Goal: Information Seeking & Learning: Learn about a topic

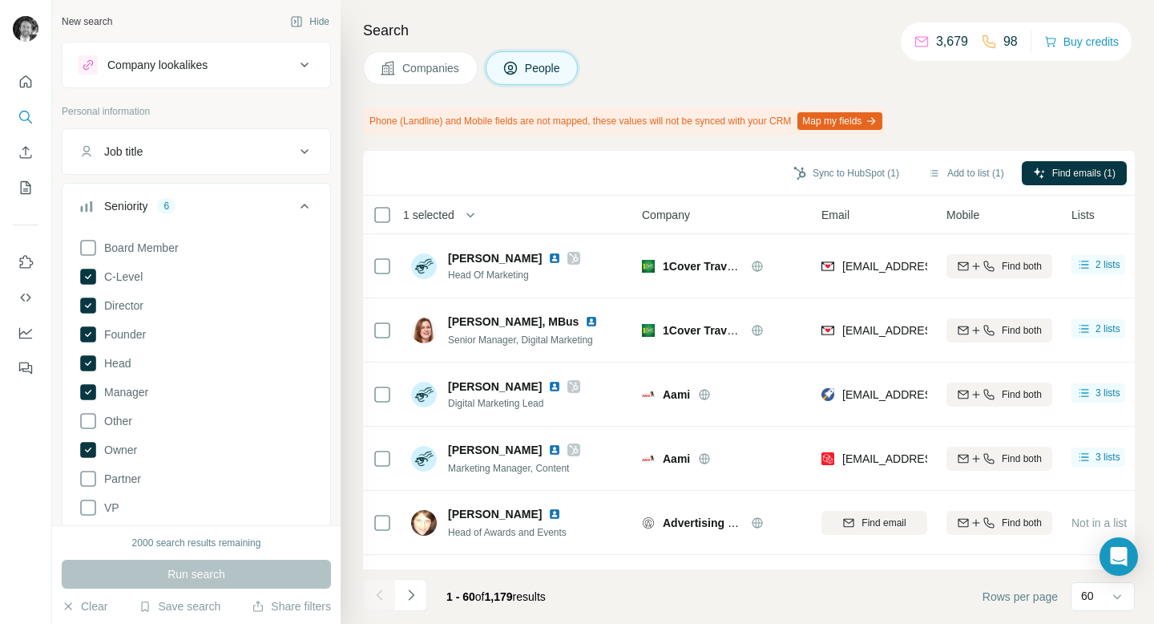
scroll to position [404, 2]
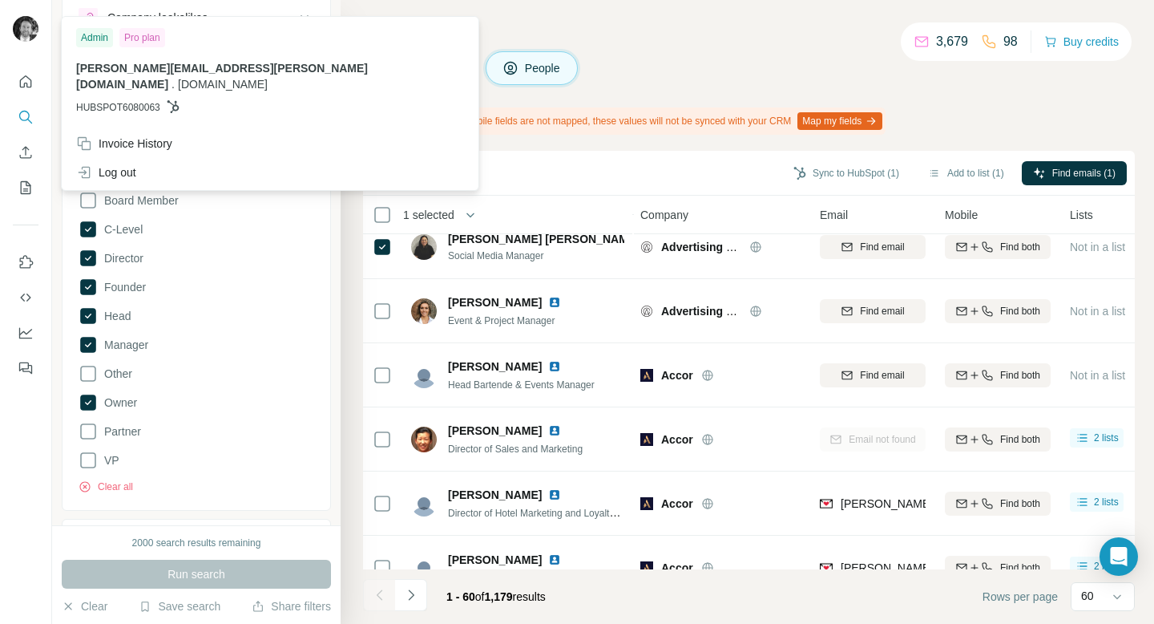
click at [17, 27] on img at bounding box center [26, 29] width 26 height 26
click at [776, 63] on div "Companies People" at bounding box center [749, 68] width 772 height 34
click at [24, 26] on img at bounding box center [26, 29] width 26 height 26
click at [726, 60] on div "Companies People" at bounding box center [749, 68] width 772 height 34
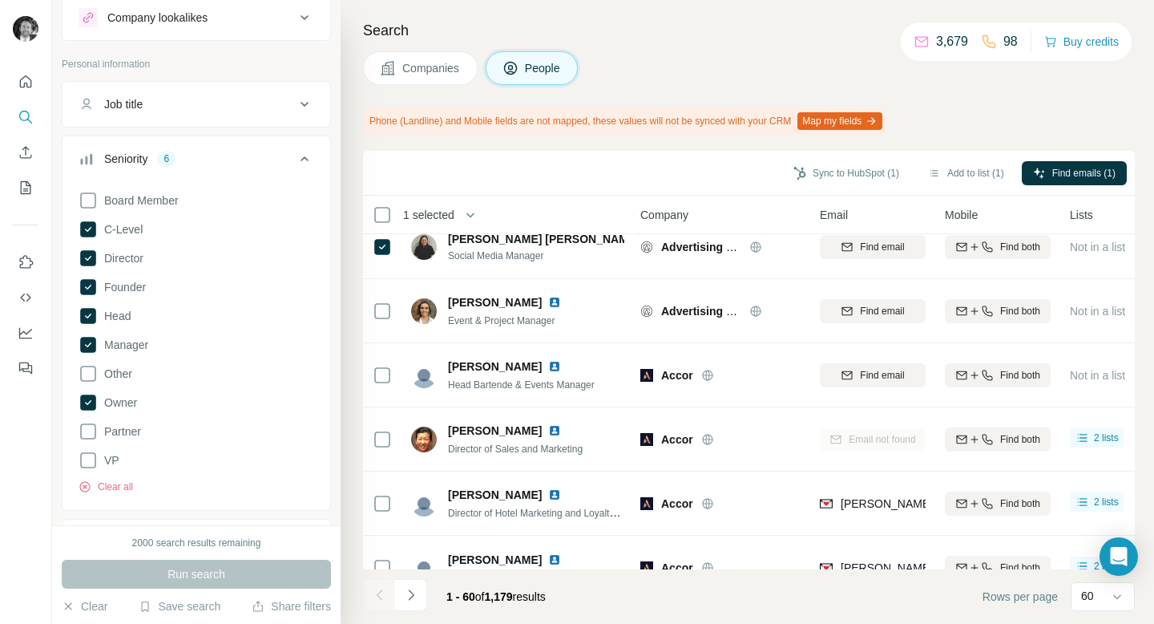
click at [415, 51] on button "Companies" at bounding box center [420, 68] width 115 height 34
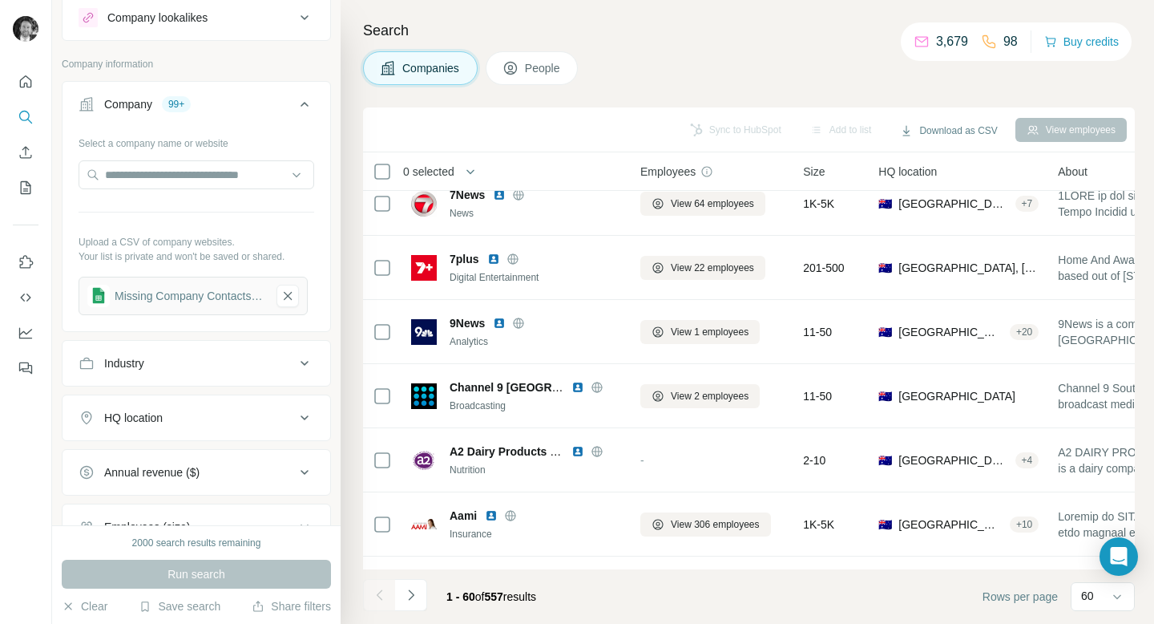
click at [421, 60] on span "Companies" at bounding box center [431, 68] width 59 height 16
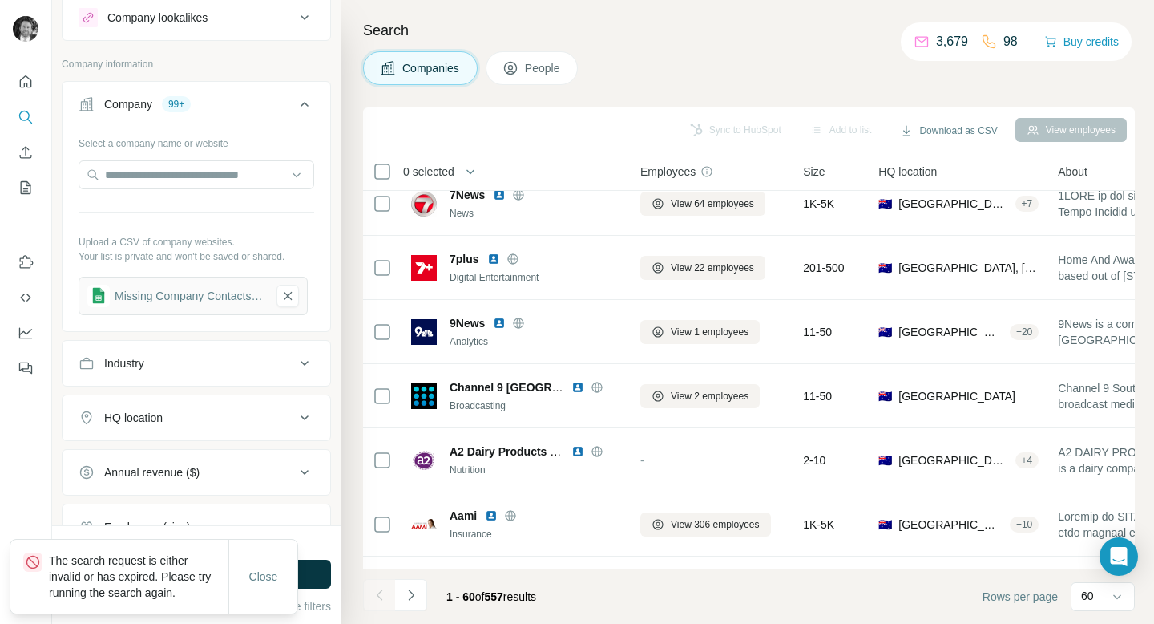
click at [532, 75] on span "People" at bounding box center [543, 68] width 37 height 16
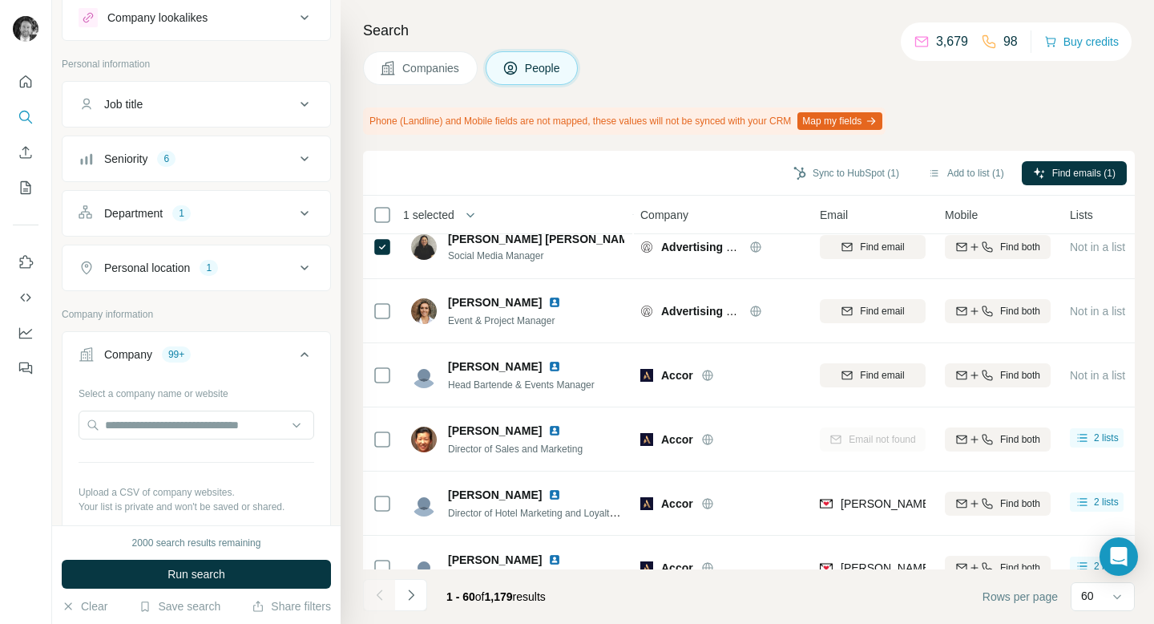
scroll to position [0, 0]
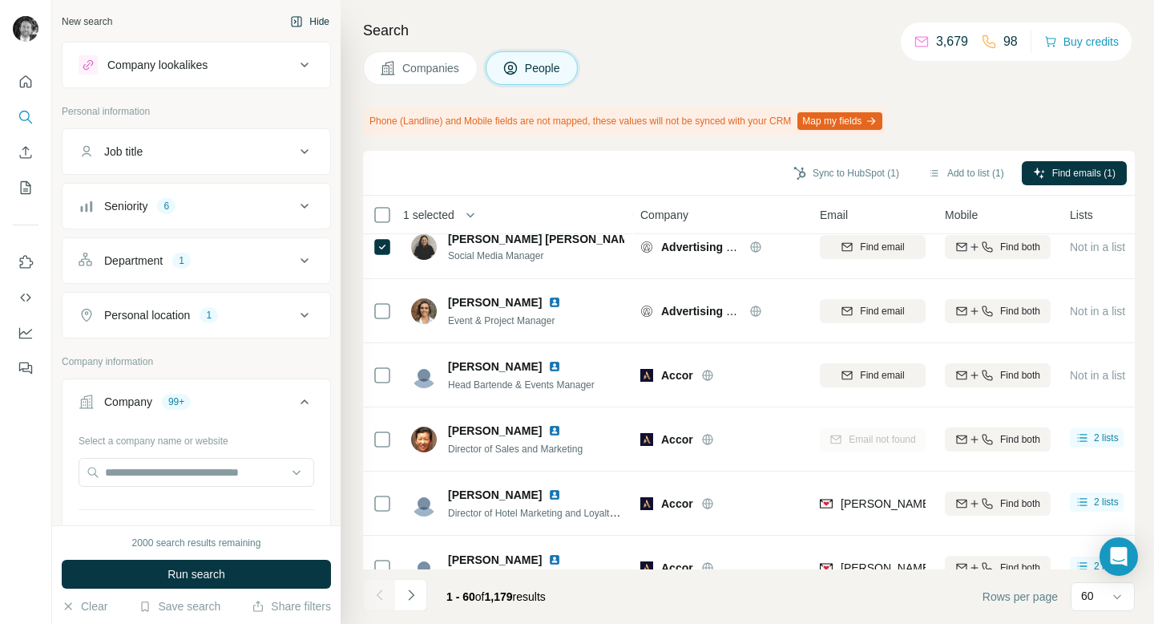
click at [294, 22] on icon "button" at bounding box center [296, 22] width 5 height 10
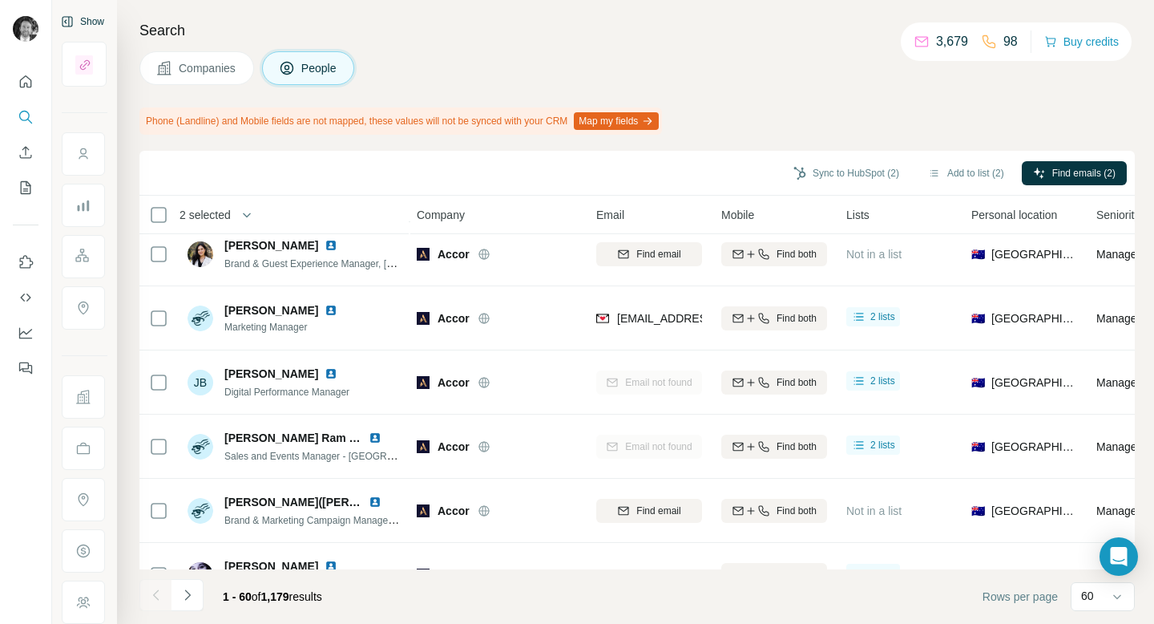
scroll to position [3512, 2]
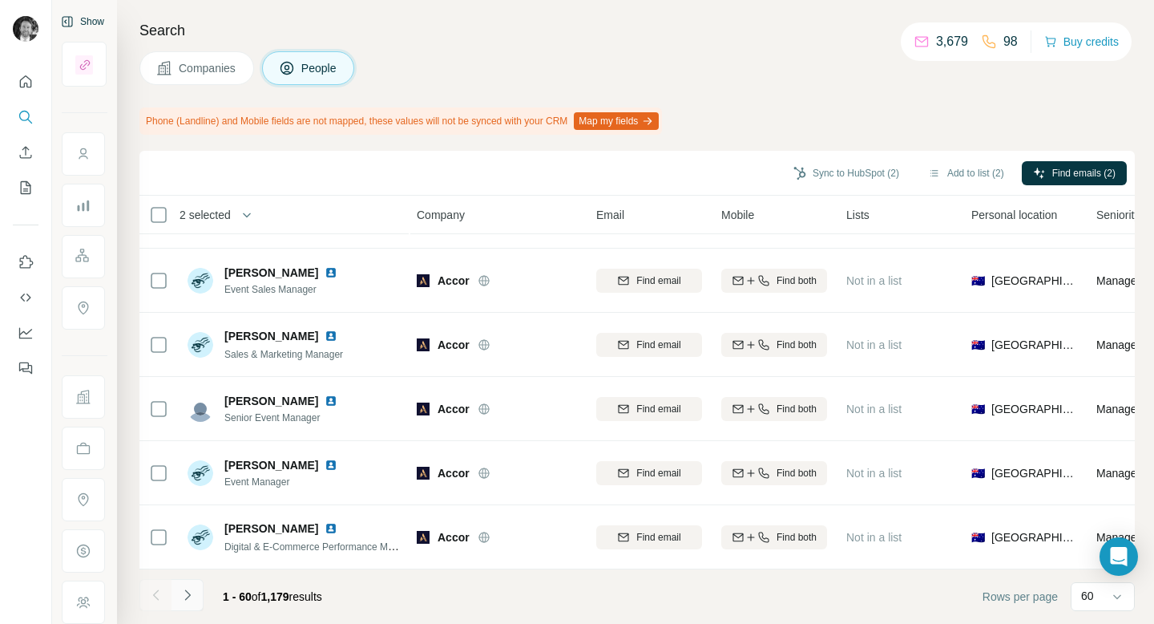
click at [186, 608] on button "Navigate to next page" at bounding box center [188, 595] width 32 height 32
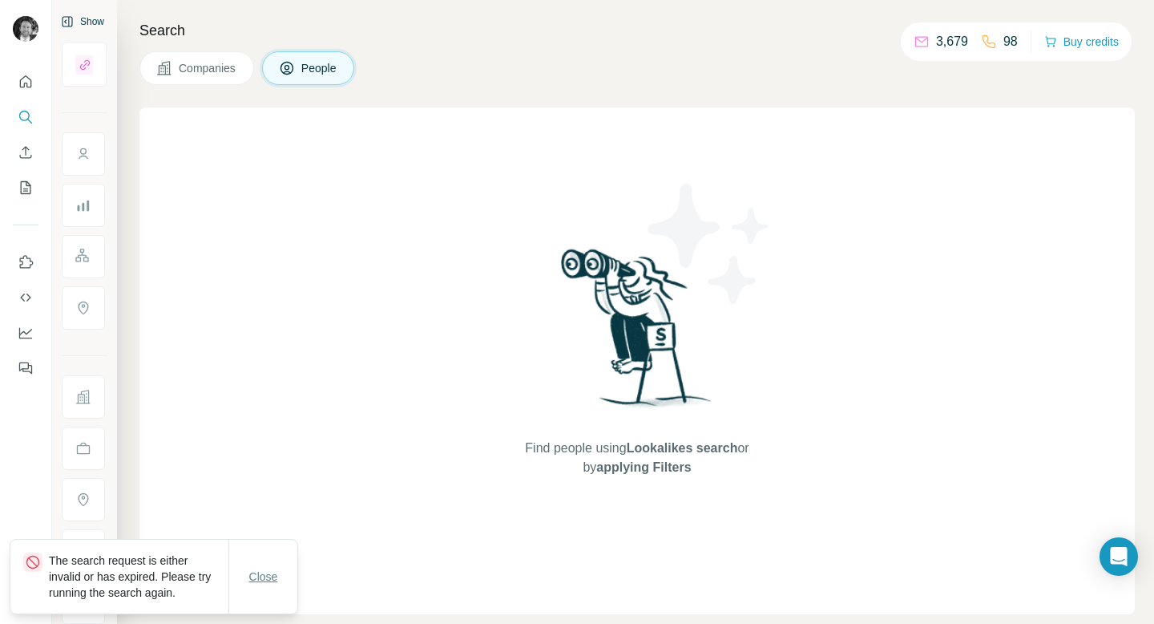
click at [269, 576] on span "Close" at bounding box center [263, 576] width 29 height 16
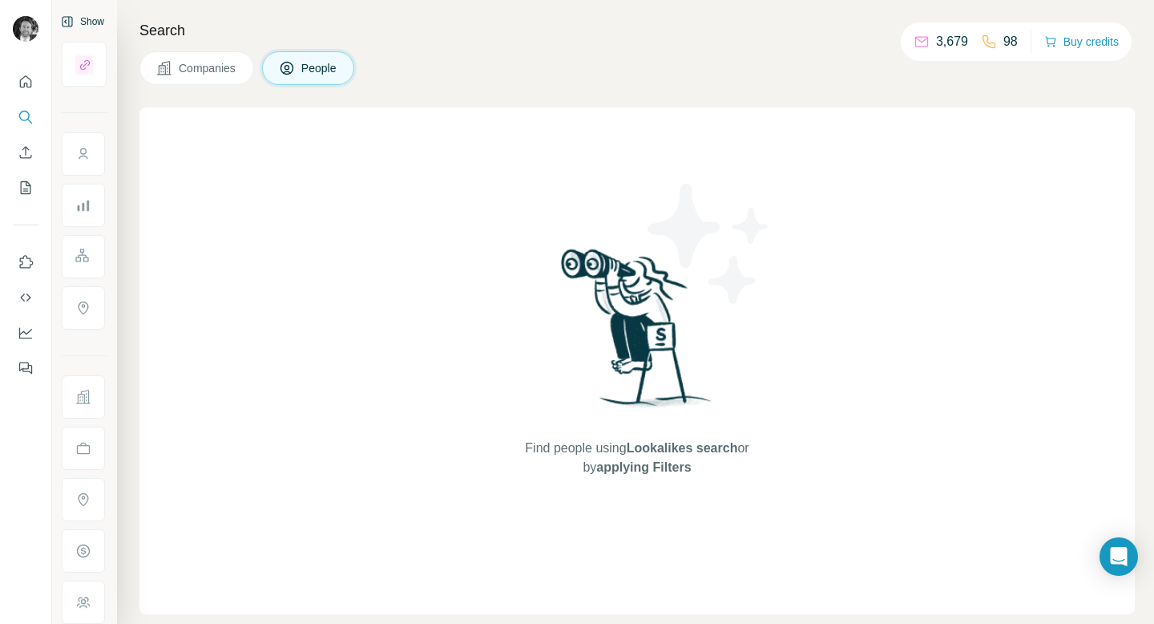
click at [209, 55] on button "Companies" at bounding box center [196, 68] width 115 height 34
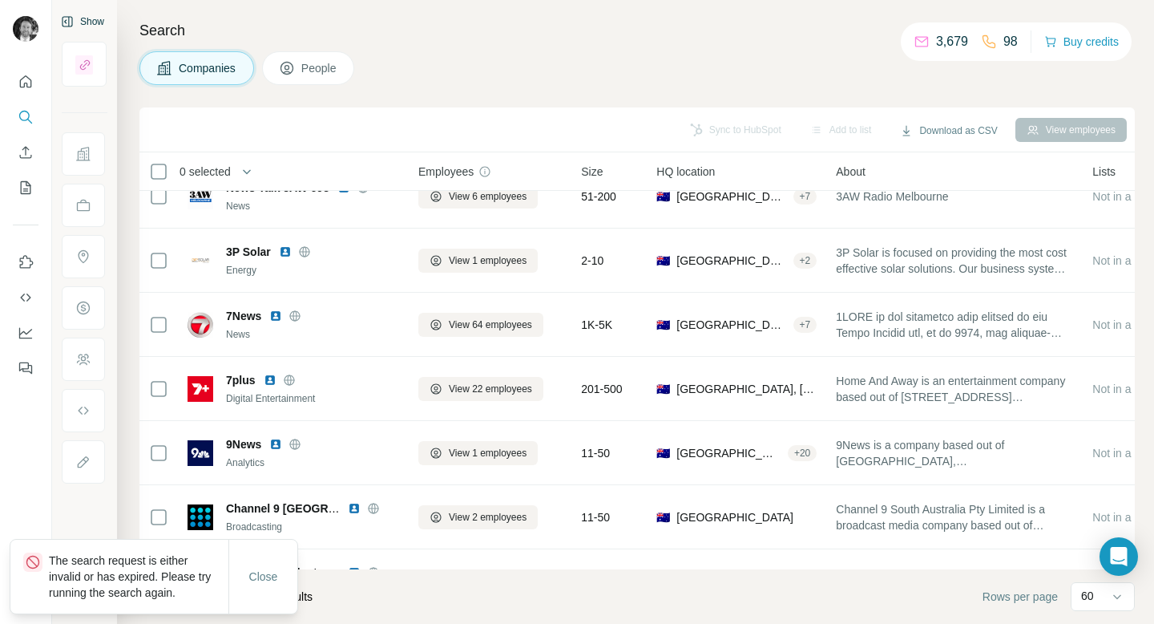
scroll to position [309, 0]
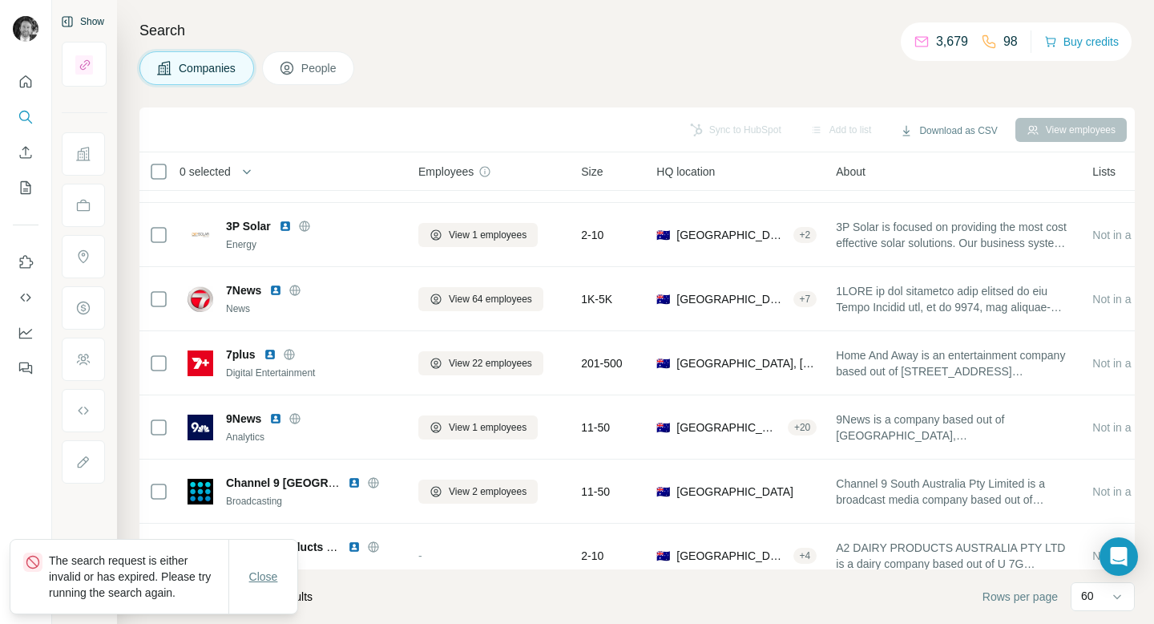
click at [252, 575] on span "Close" at bounding box center [263, 576] width 29 height 16
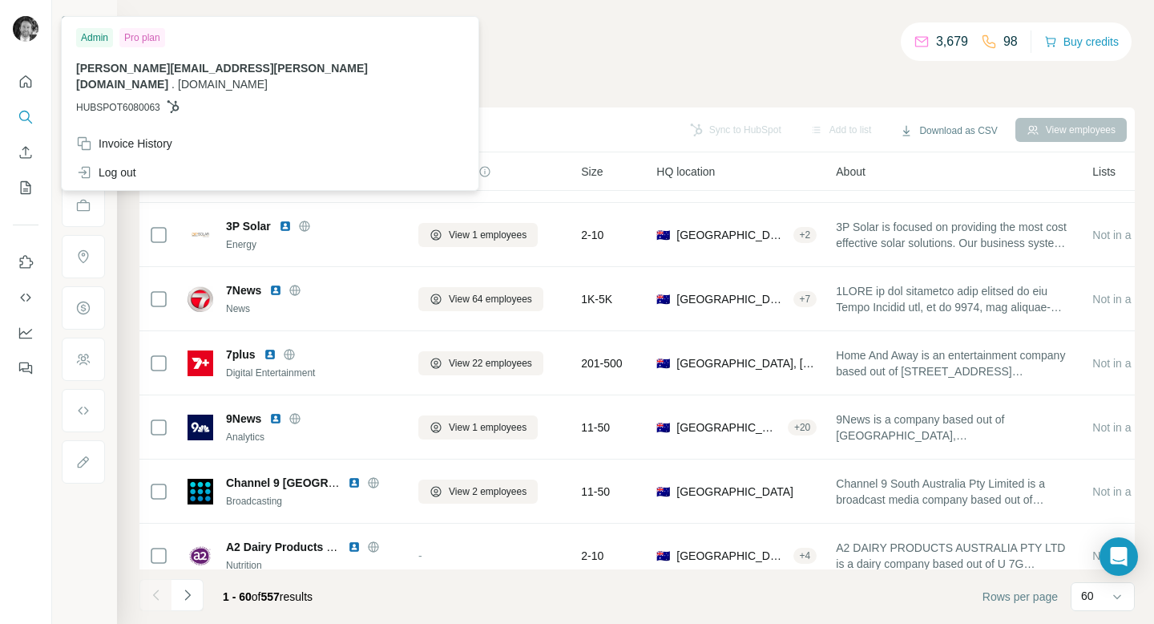
click at [25, 25] on img at bounding box center [26, 29] width 26 height 26
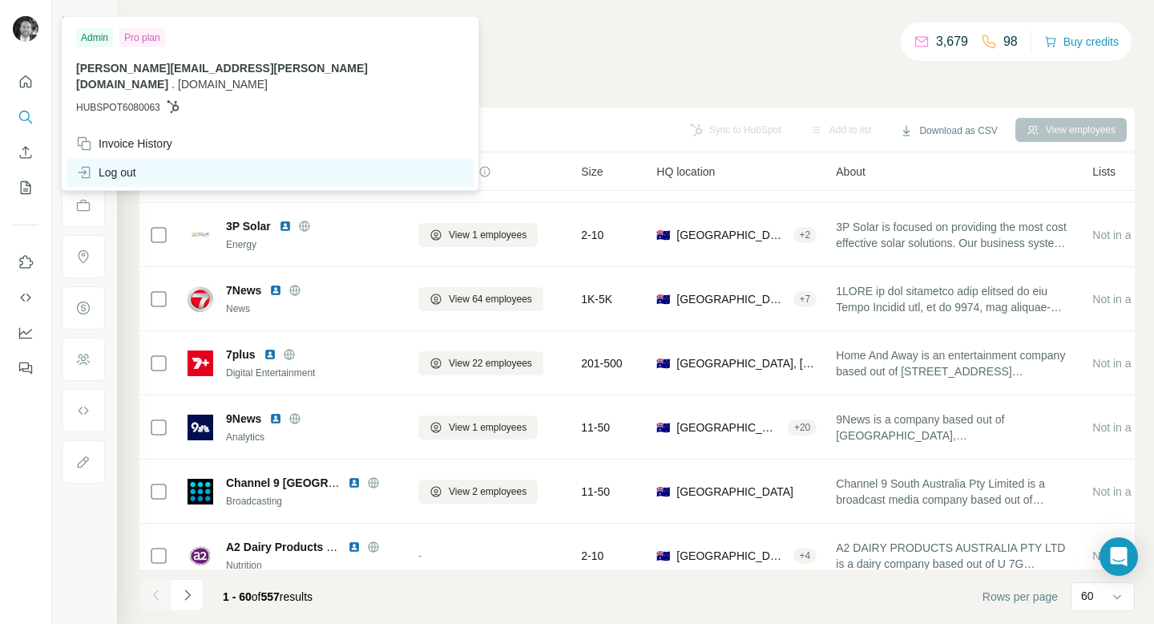
click at [116, 164] on div "Log out" at bounding box center [106, 172] width 60 height 16
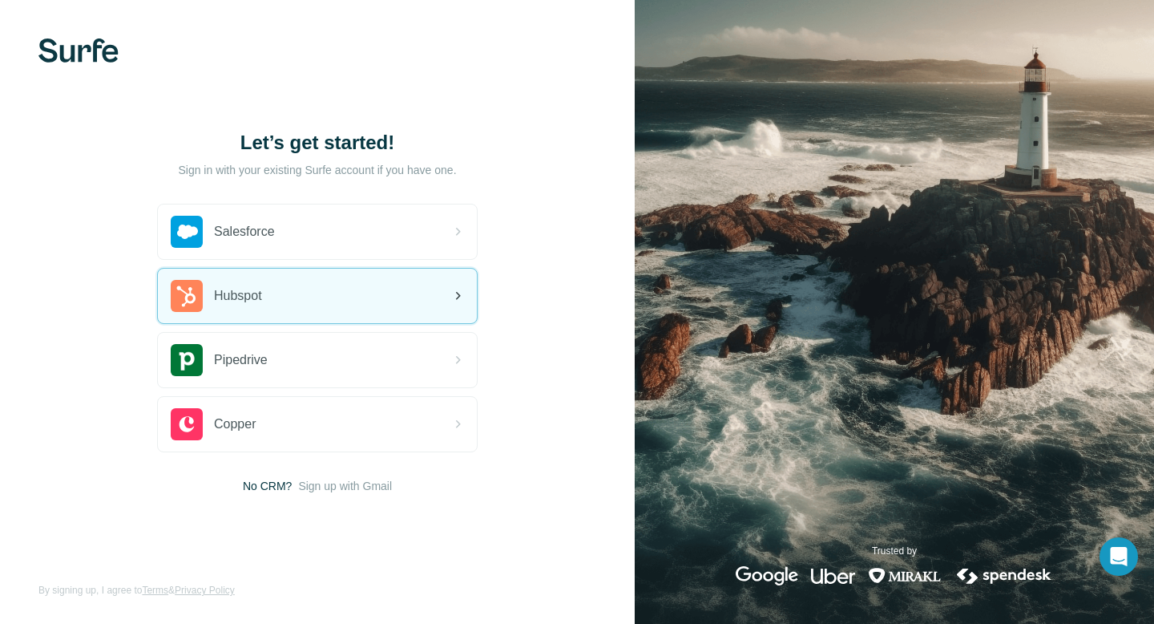
click at [248, 307] on div "Hubspot" at bounding box center [216, 296] width 91 height 32
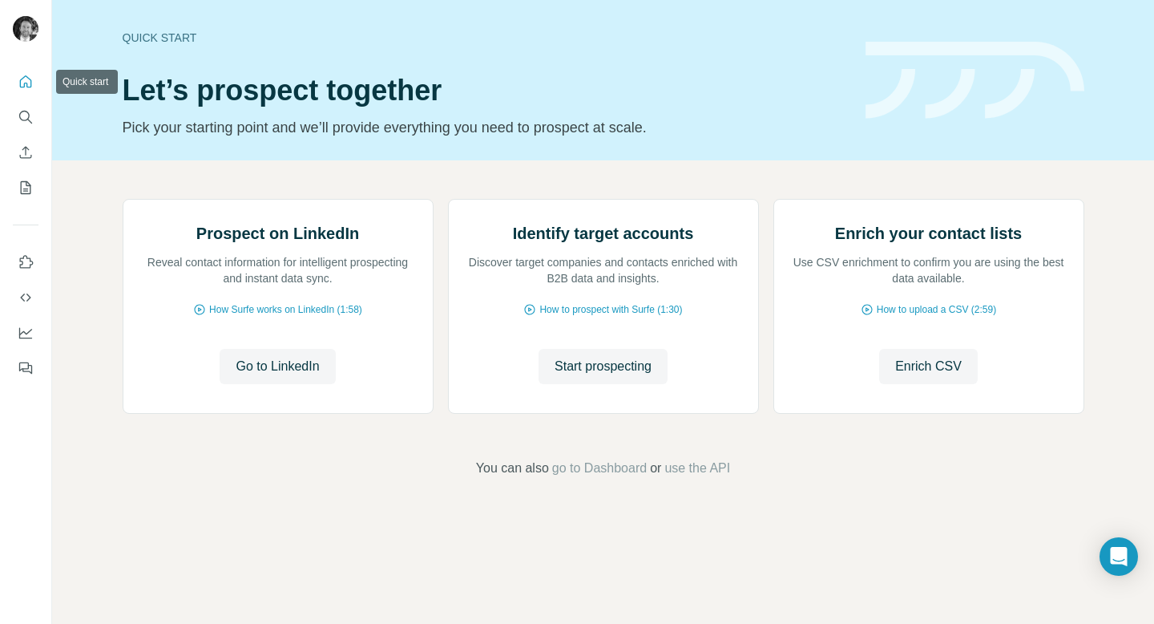
click at [22, 78] on icon "Quick start" at bounding box center [26, 81] width 12 height 12
click at [24, 112] on icon "Search" at bounding box center [26, 117] width 16 height 16
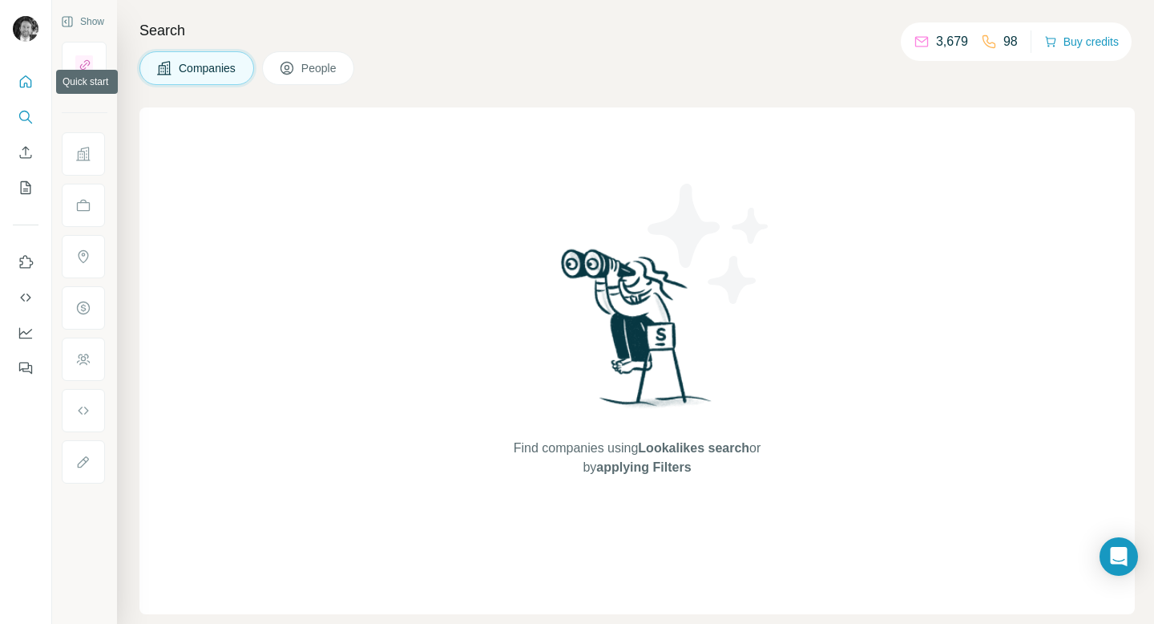
click at [26, 87] on icon "Quick start" at bounding box center [26, 82] width 16 height 16
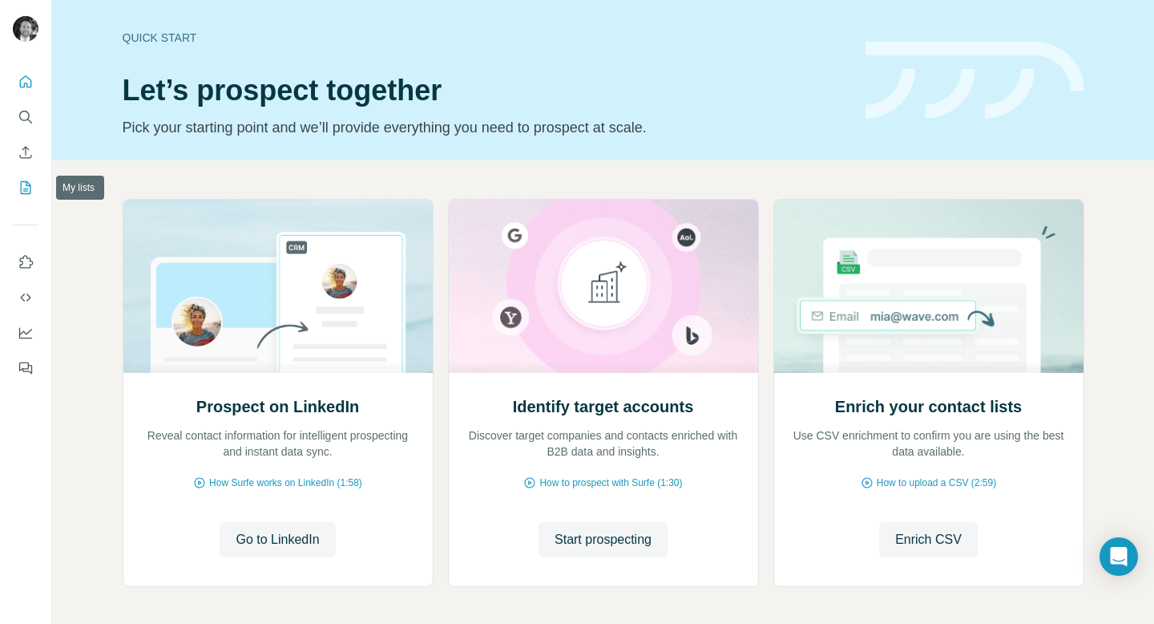
click at [30, 183] on icon "My lists" at bounding box center [26, 188] width 16 height 16
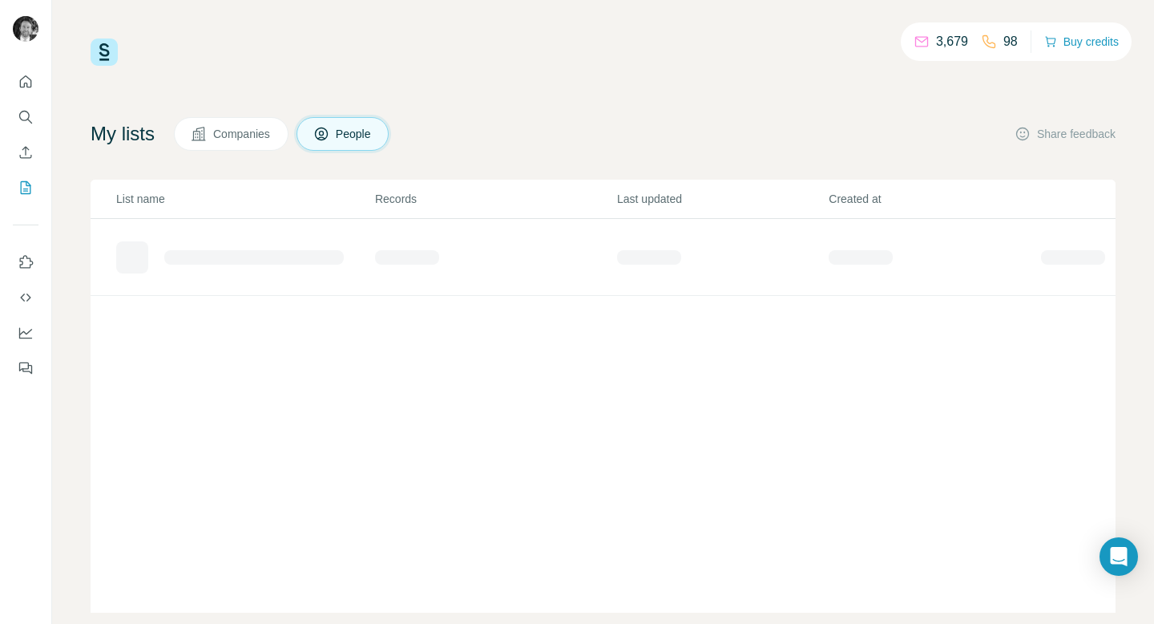
click at [246, 137] on span "Companies" at bounding box center [242, 134] width 59 height 16
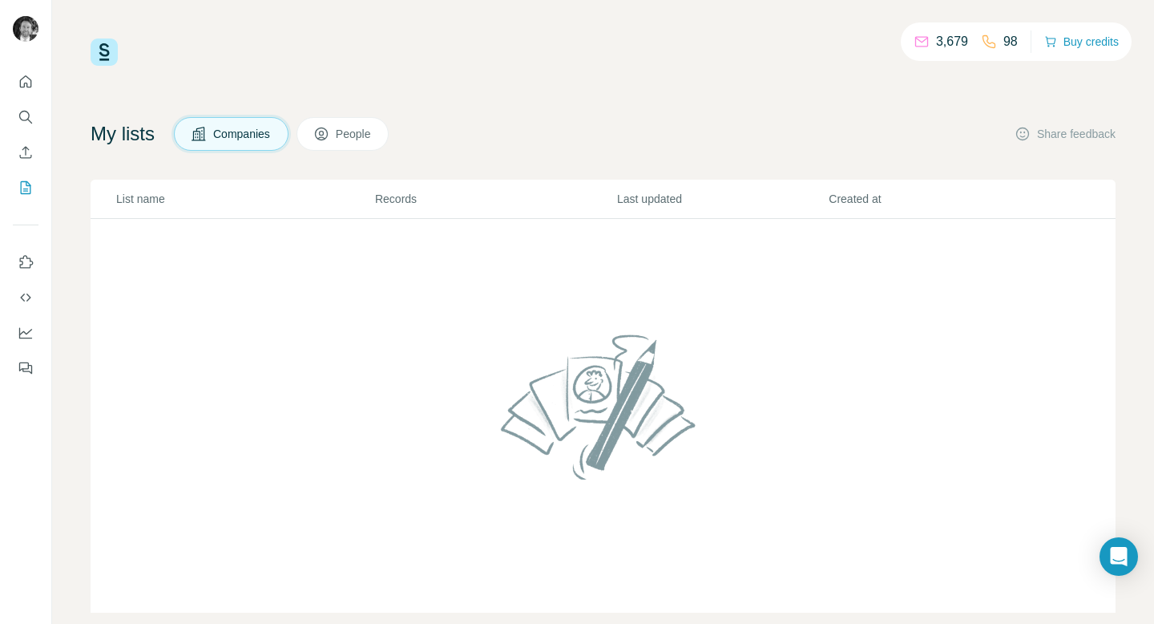
click at [329, 131] on icon at bounding box center [321, 134] width 16 height 16
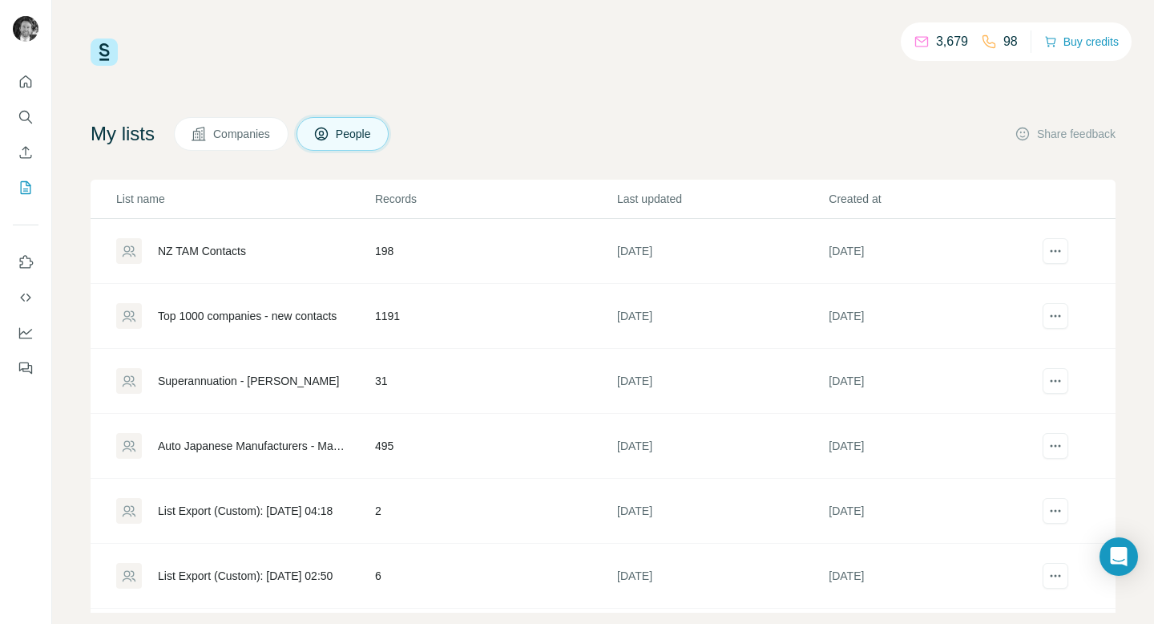
click at [207, 131] on icon at bounding box center [199, 134] width 16 height 16
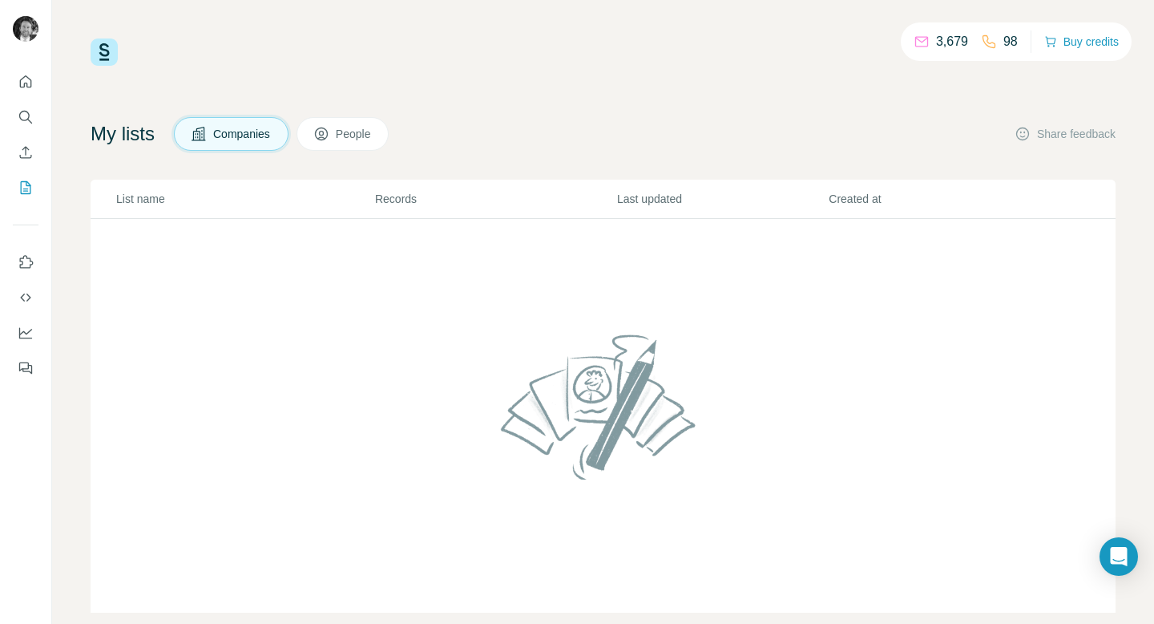
click at [342, 135] on button "People" at bounding box center [343, 134] width 93 height 34
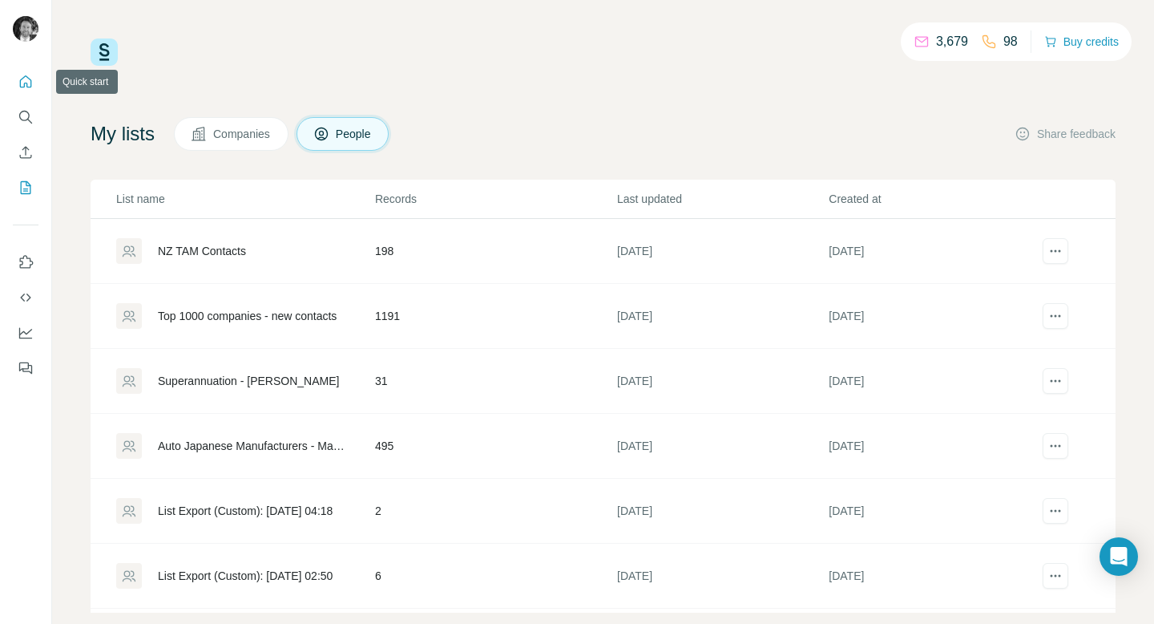
click at [26, 74] on icon "Quick start" at bounding box center [26, 82] width 16 height 16
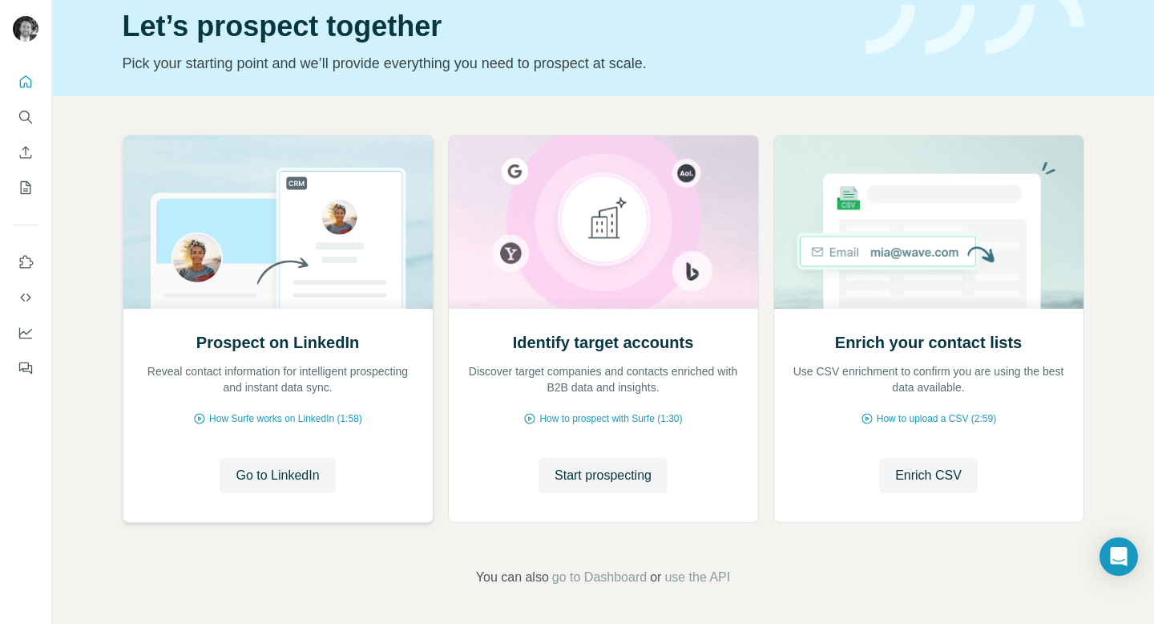
scroll to position [66, 0]
click at [247, 477] on span "Go to LinkedIn" at bounding box center [277, 473] width 83 height 19
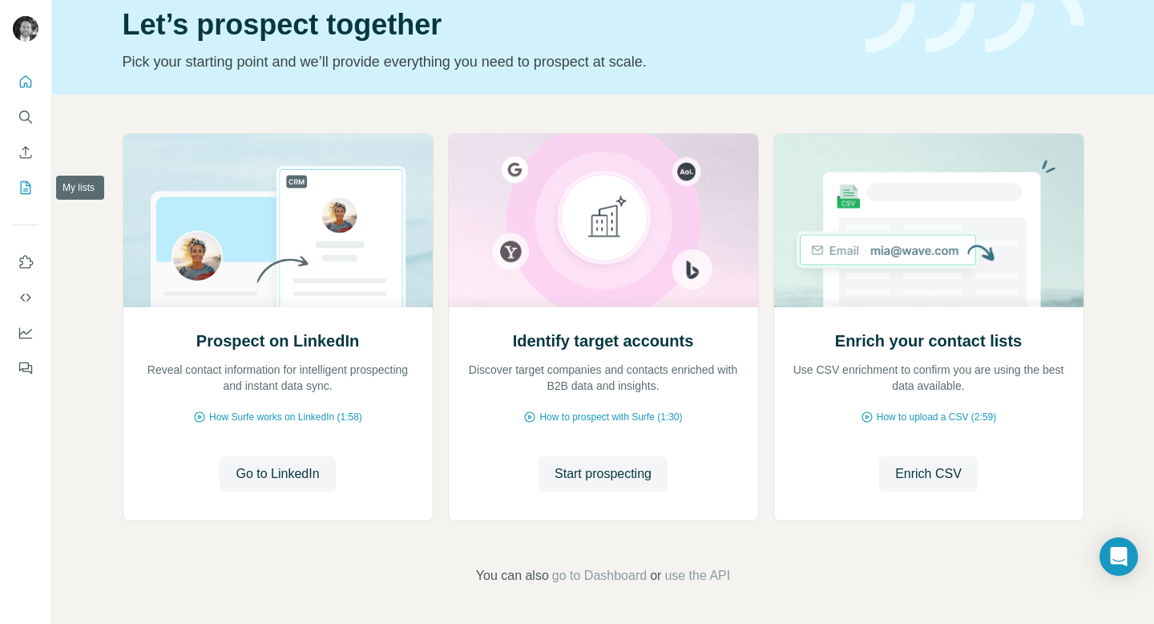
click at [23, 186] on icon "My lists" at bounding box center [26, 188] width 16 height 16
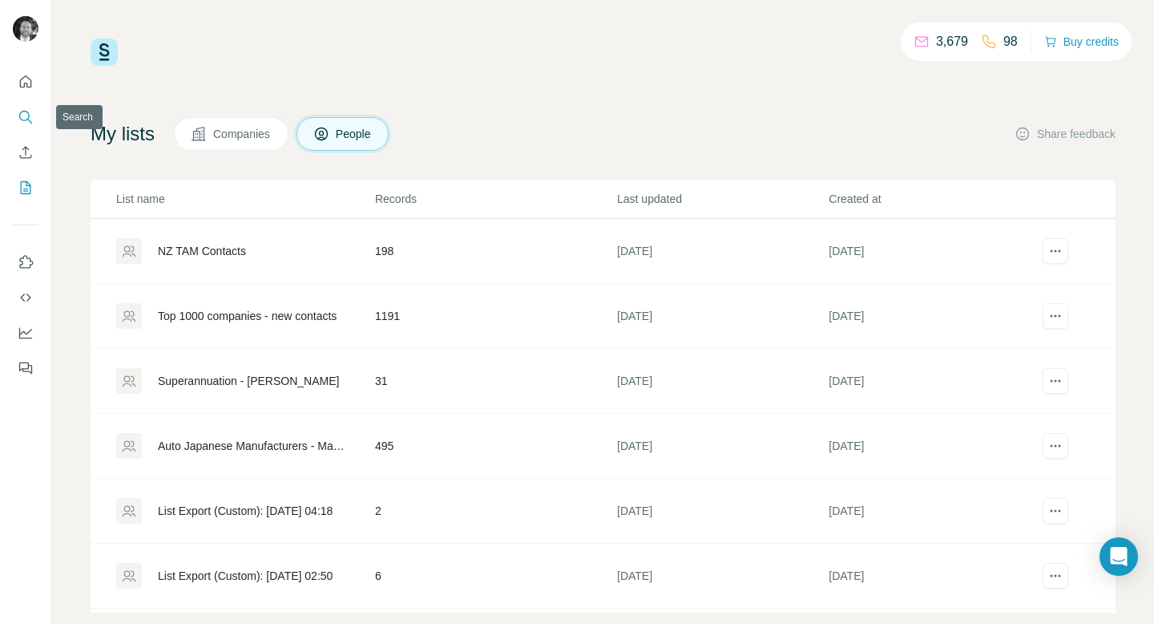
click at [27, 114] on icon "Search" at bounding box center [26, 117] width 16 height 16
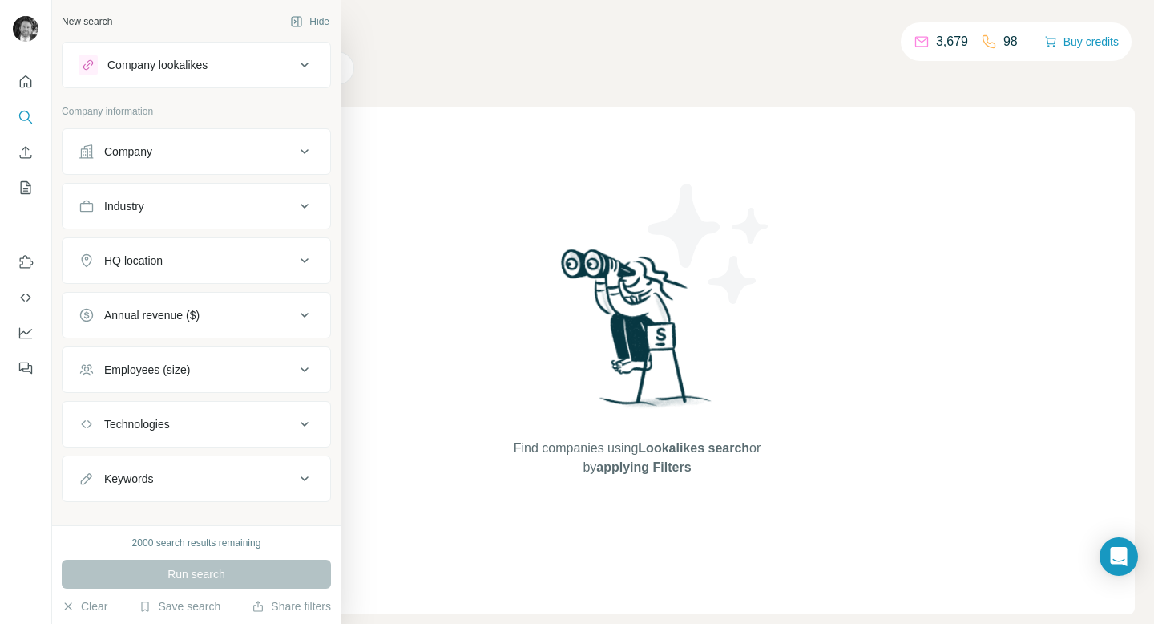
click at [134, 144] on div "Company" at bounding box center [128, 151] width 48 height 16
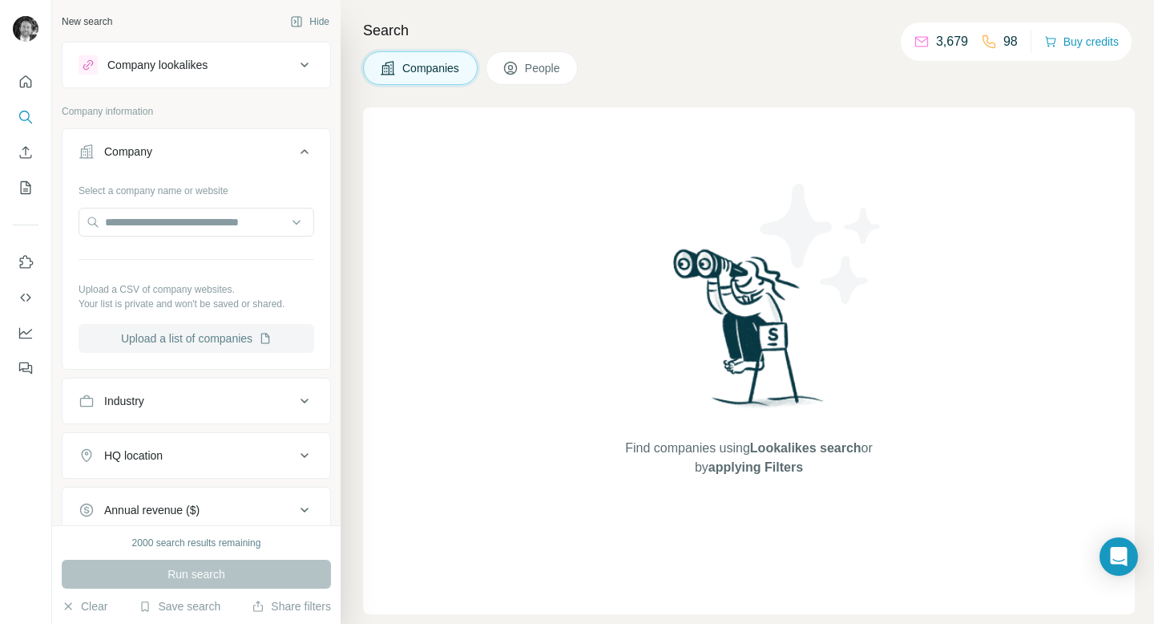
click at [240, 345] on button "Upload a list of companies" at bounding box center [197, 338] width 236 height 29
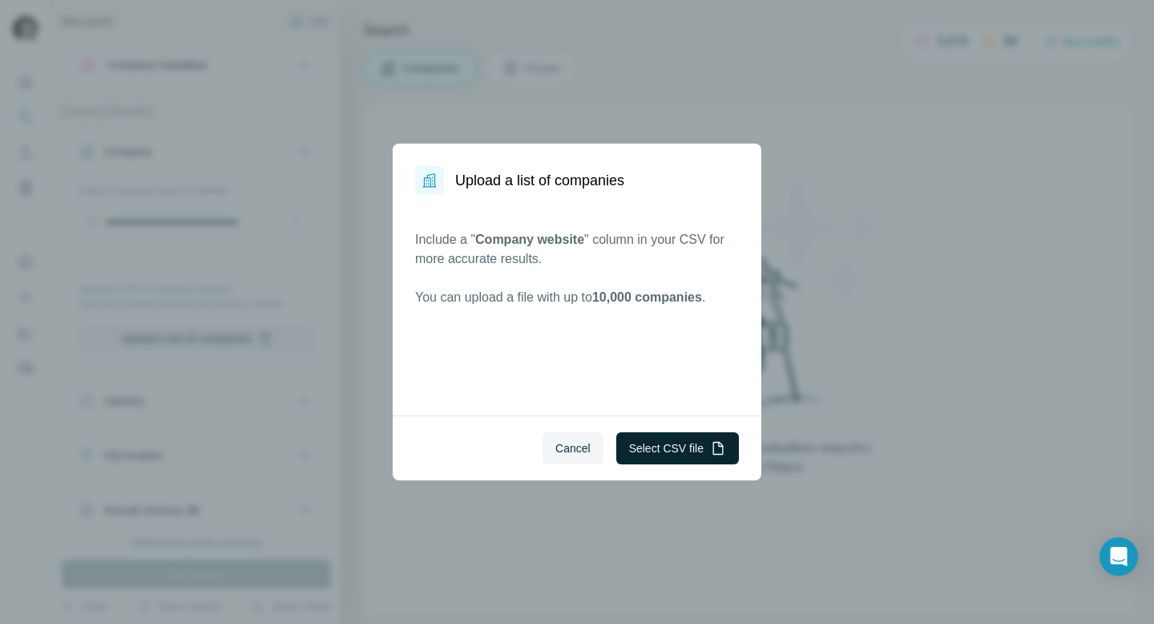
click at [704, 452] on button "Select CSV file" at bounding box center [677, 448] width 123 height 32
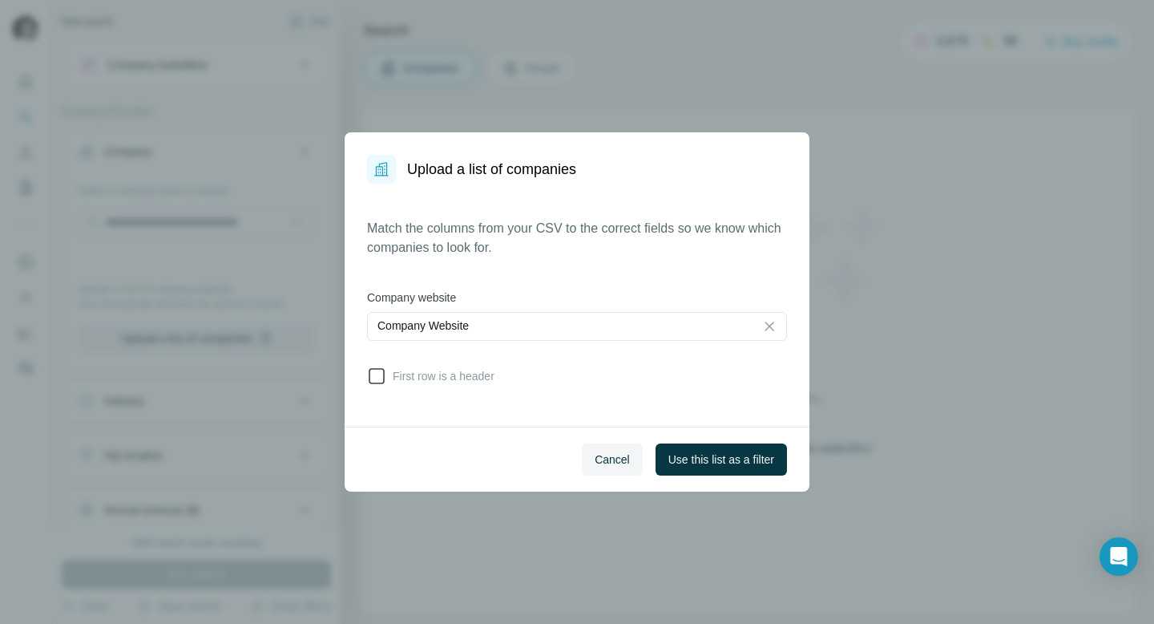
click at [378, 371] on icon at bounding box center [376, 375] width 19 height 19
click at [714, 458] on span "Use this list as a filter" at bounding box center [721, 459] width 106 height 16
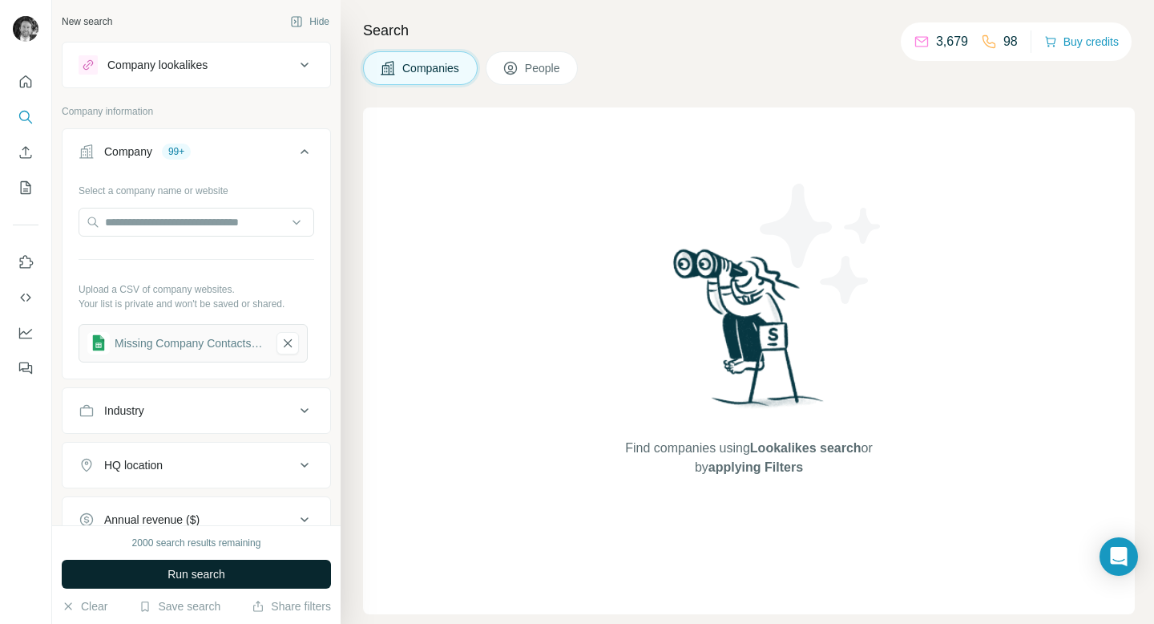
click at [189, 575] on span "Run search" at bounding box center [197, 574] width 58 height 16
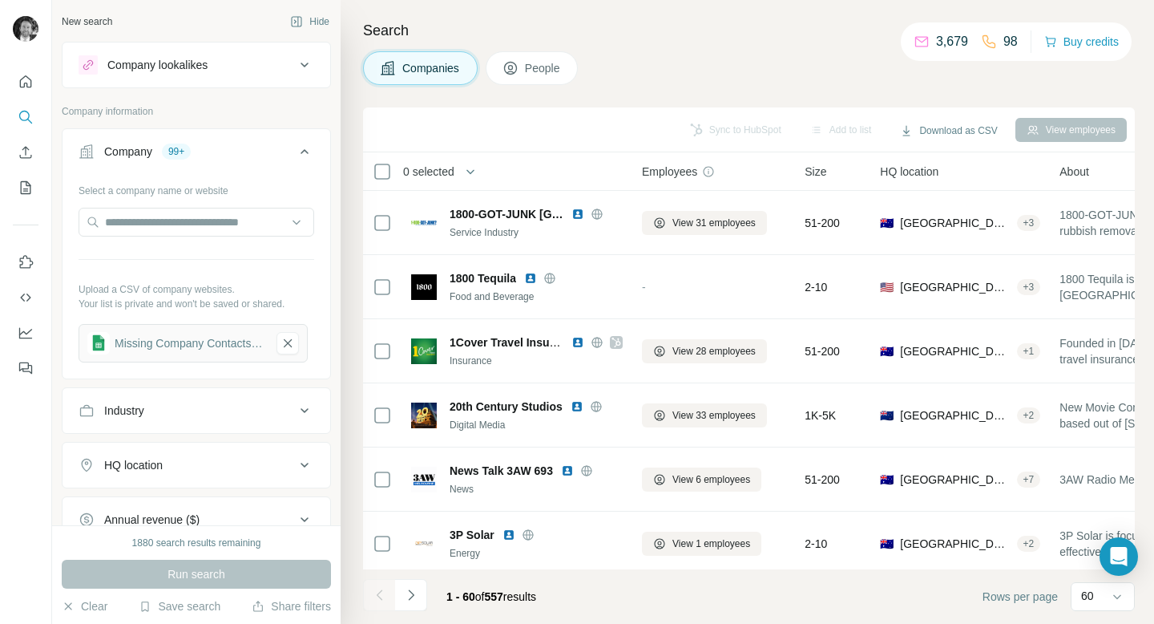
click at [533, 69] on span "People" at bounding box center [543, 68] width 37 height 16
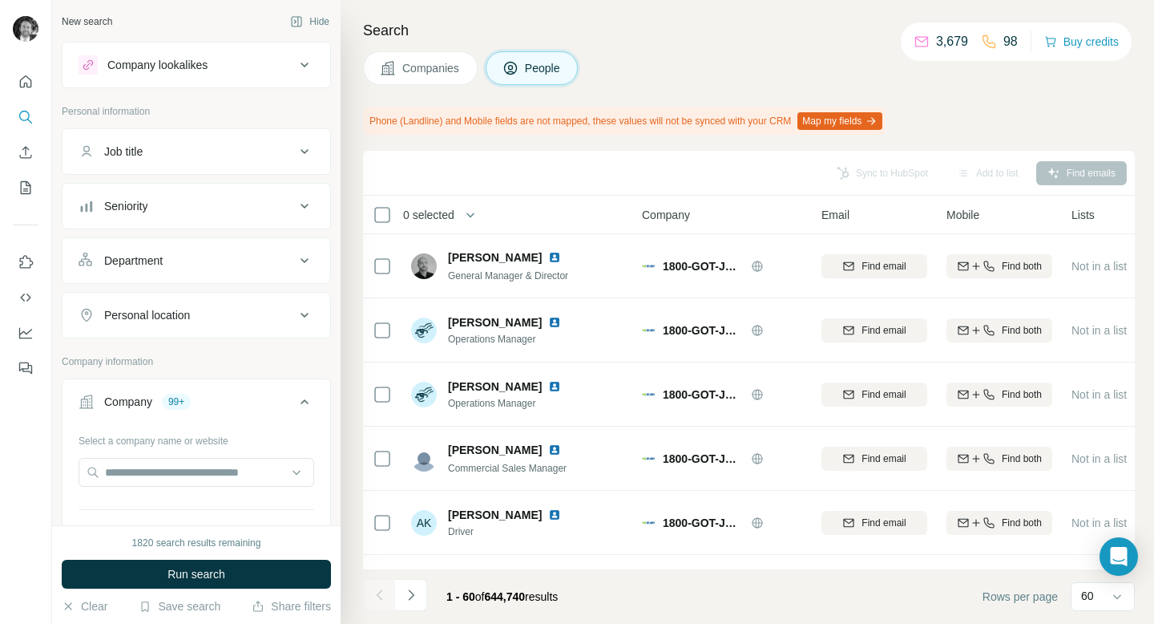
click at [160, 214] on button "Seniority" at bounding box center [197, 206] width 268 height 38
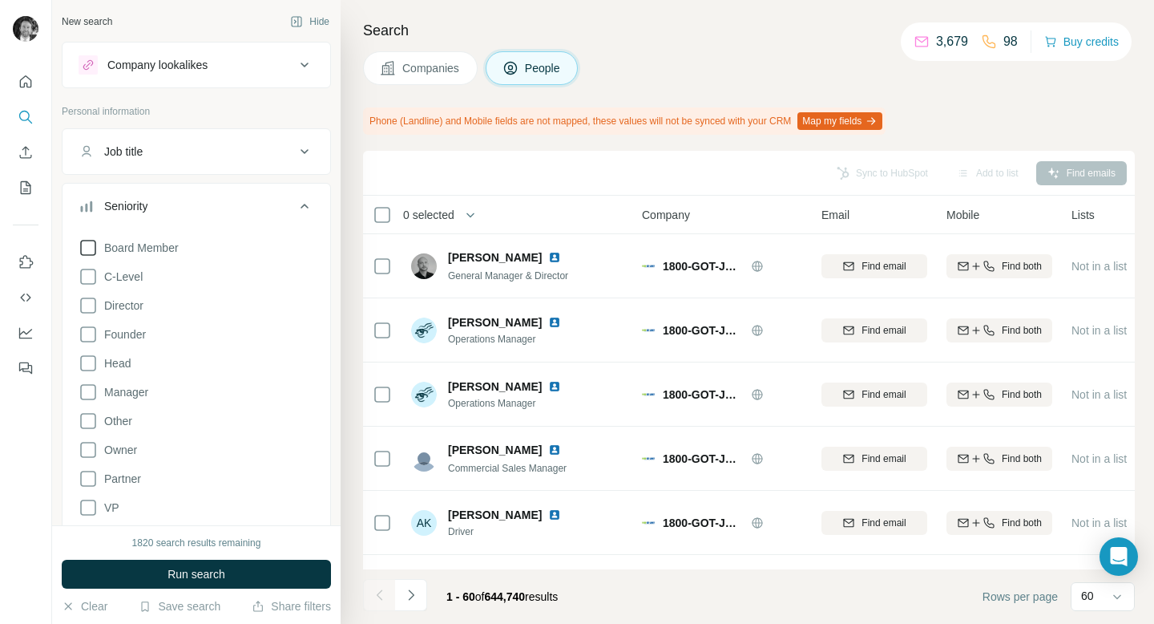
click at [97, 252] on label "Board Member" at bounding box center [129, 247] width 100 height 19
click at [88, 278] on icon at bounding box center [88, 276] width 19 height 19
click at [87, 243] on icon at bounding box center [88, 248] width 16 height 16
click at [88, 304] on icon at bounding box center [88, 305] width 19 height 19
click at [89, 336] on icon at bounding box center [88, 334] width 19 height 19
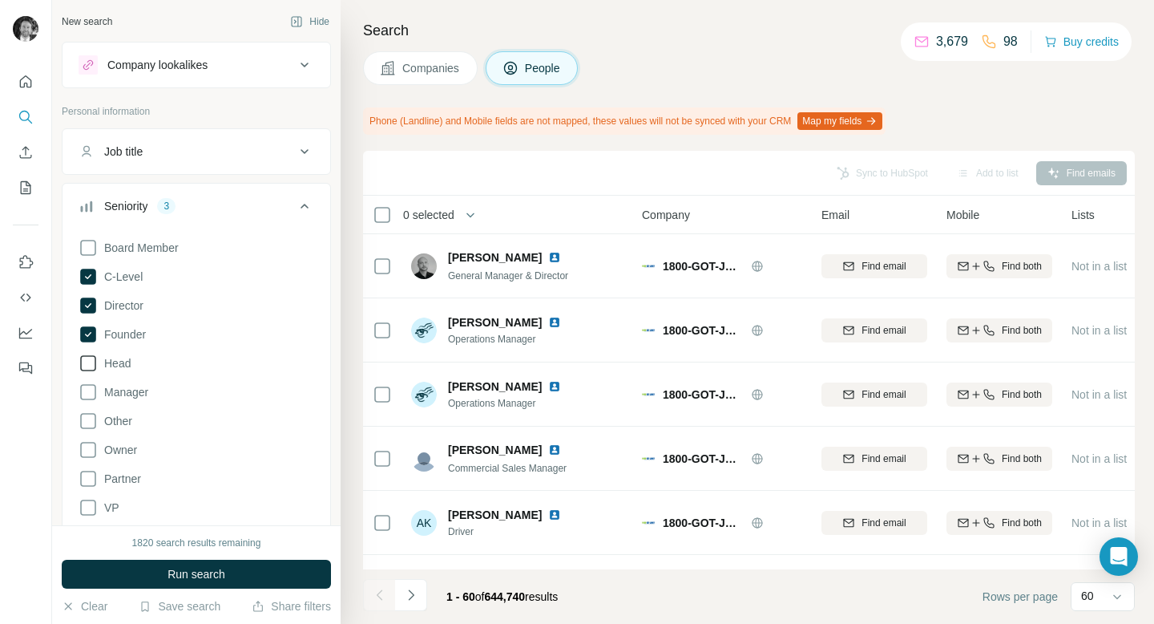
click at [89, 366] on icon at bounding box center [88, 362] width 19 height 19
click at [91, 418] on icon at bounding box center [88, 420] width 19 height 19
click at [91, 446] on icon at bounding box center [88, 449] width 19 height 19
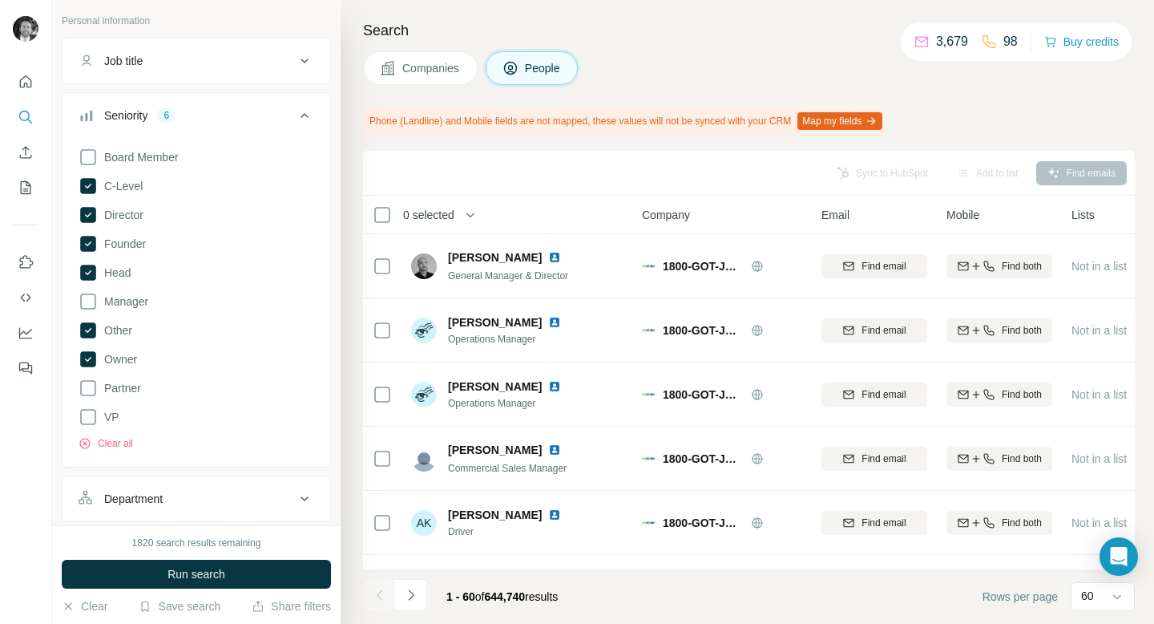
scroll to position [112, 0]
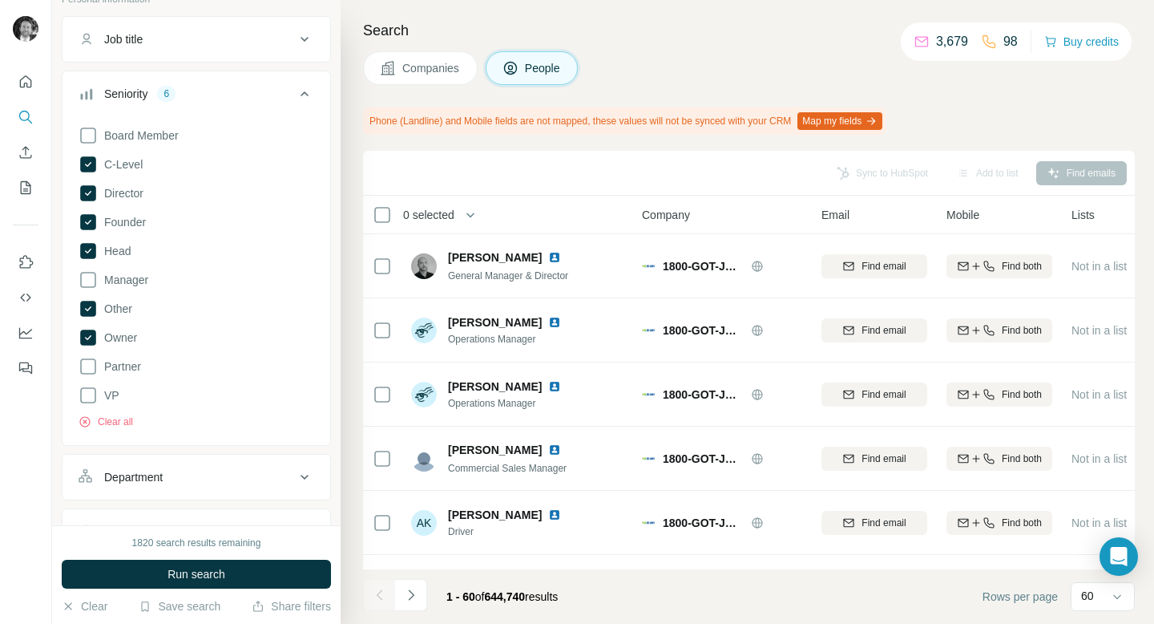
scroll to position [117, 0]
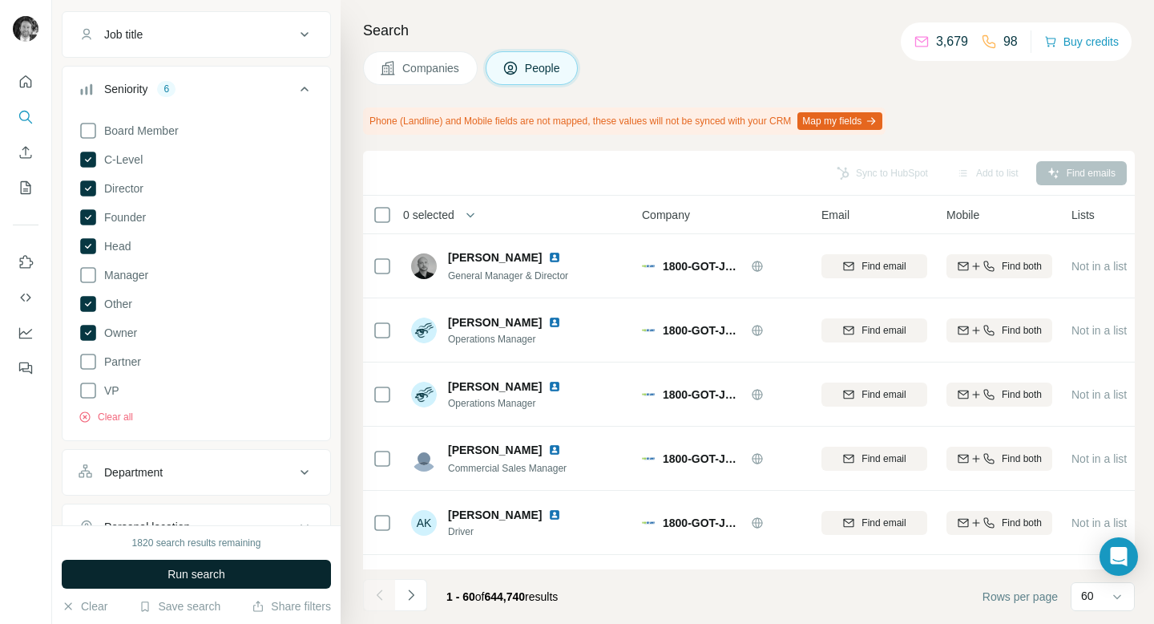
click at [159, 579] on button "Run search" at bounding box center [196, 573] width 269 height 29
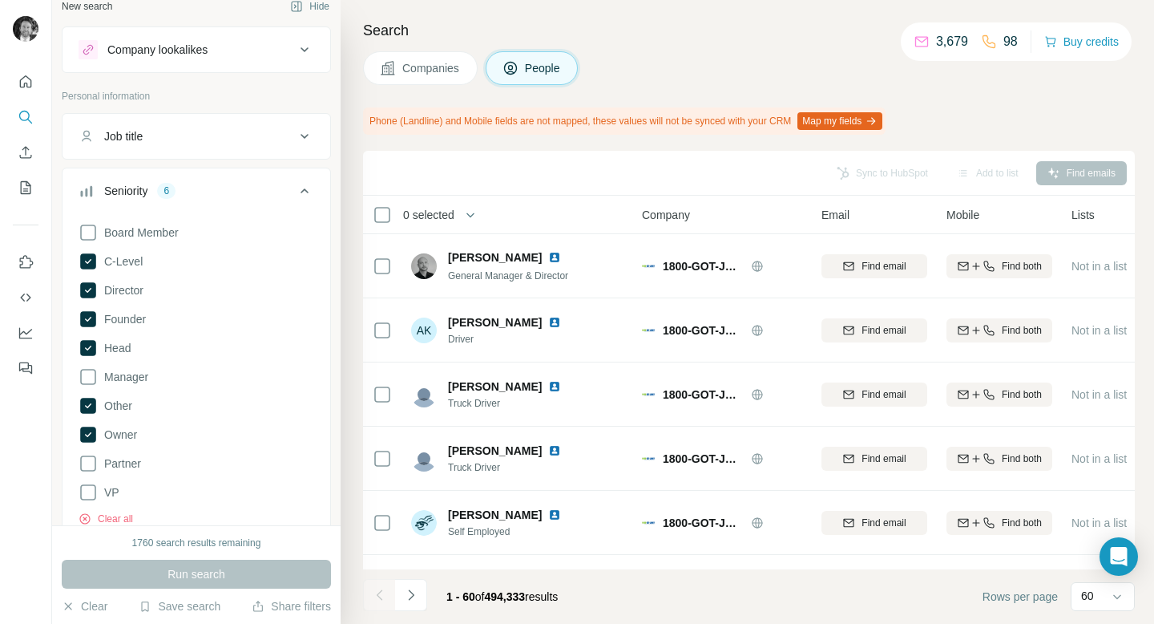
scroll to position [3, 0]
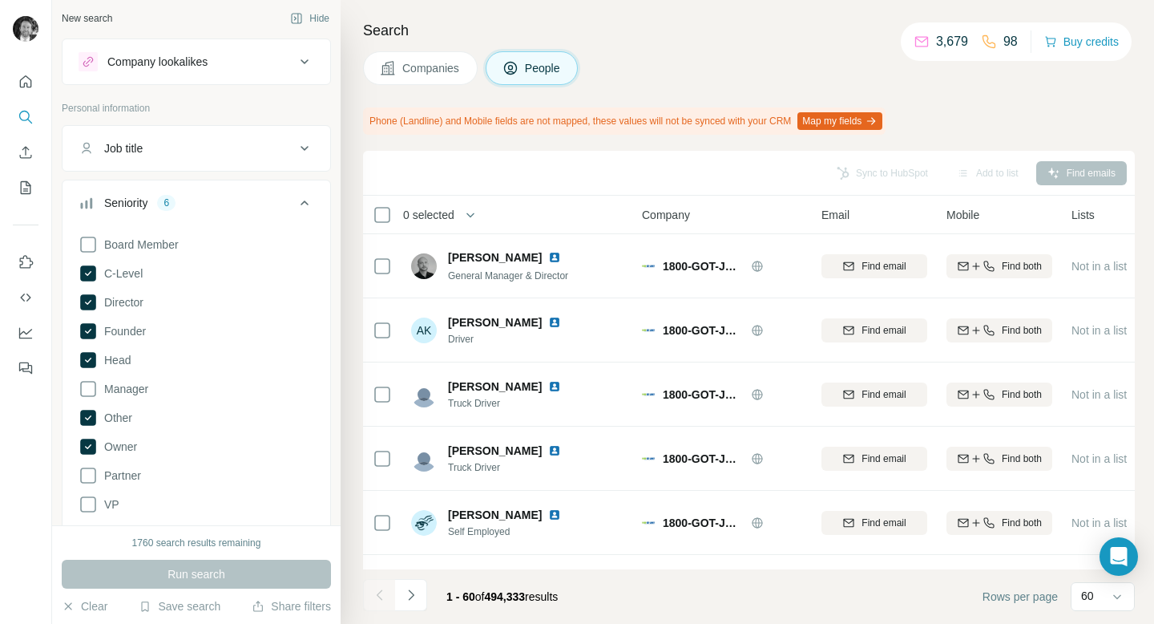
click at [304, 205] on icon at bounding box center [304, 202] width 19 height 19
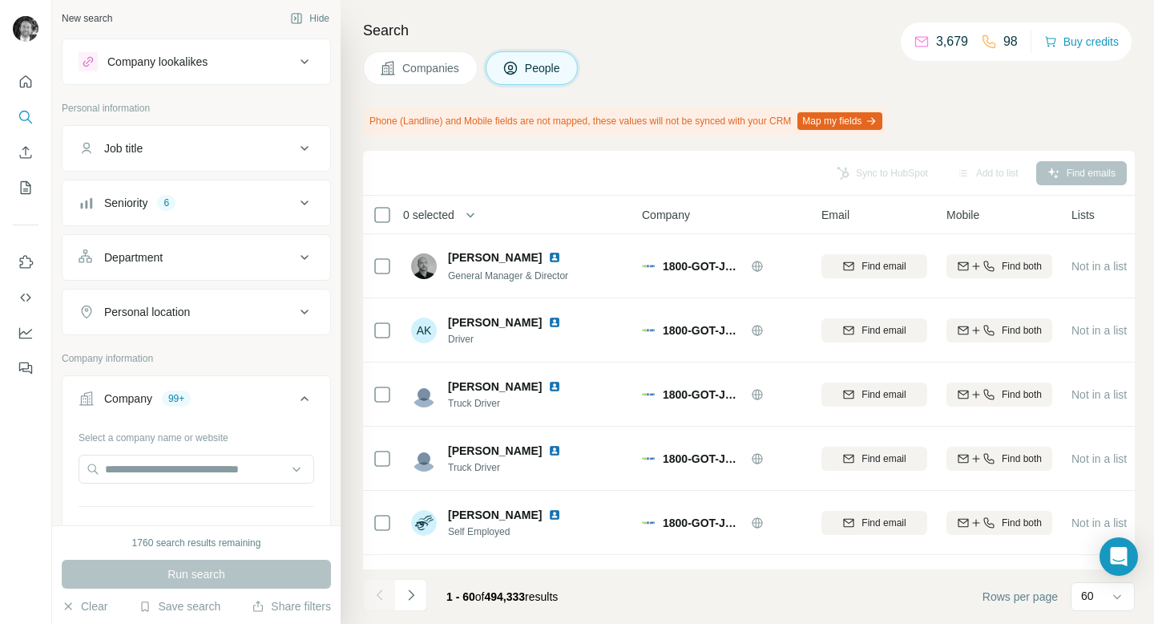
scroll to position [0, 0]
click at [224, 318] on div "Personal location" at bounding box center [187, 315] width 216 height 16
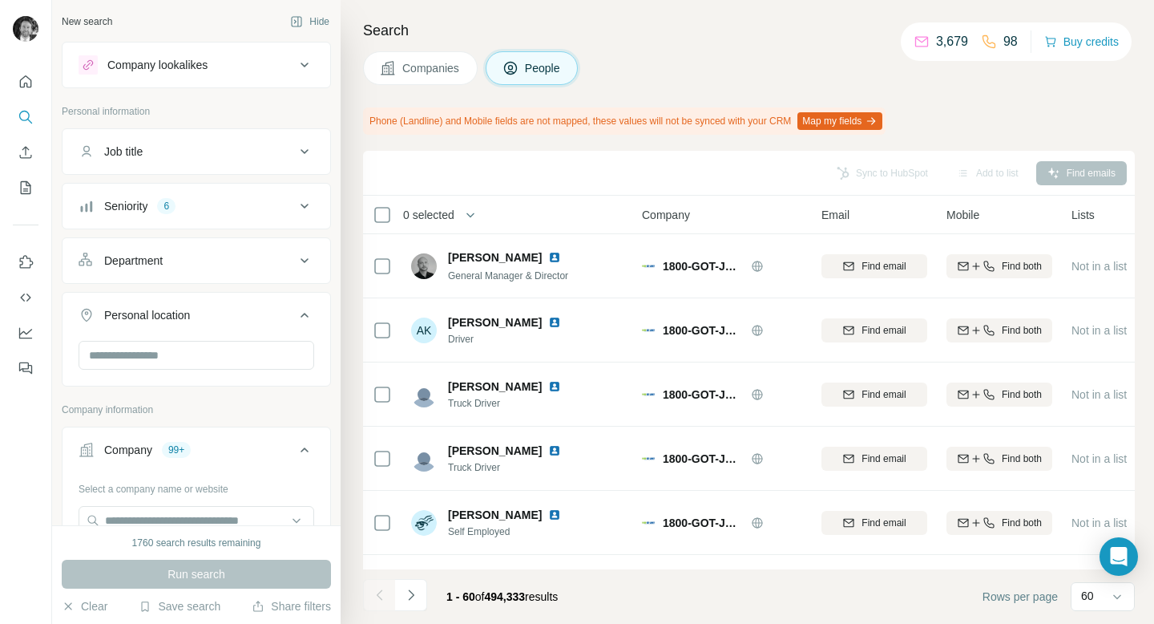
click at [240, 256] on div "Department" at bounding box center [187, 260] width 216 height 16
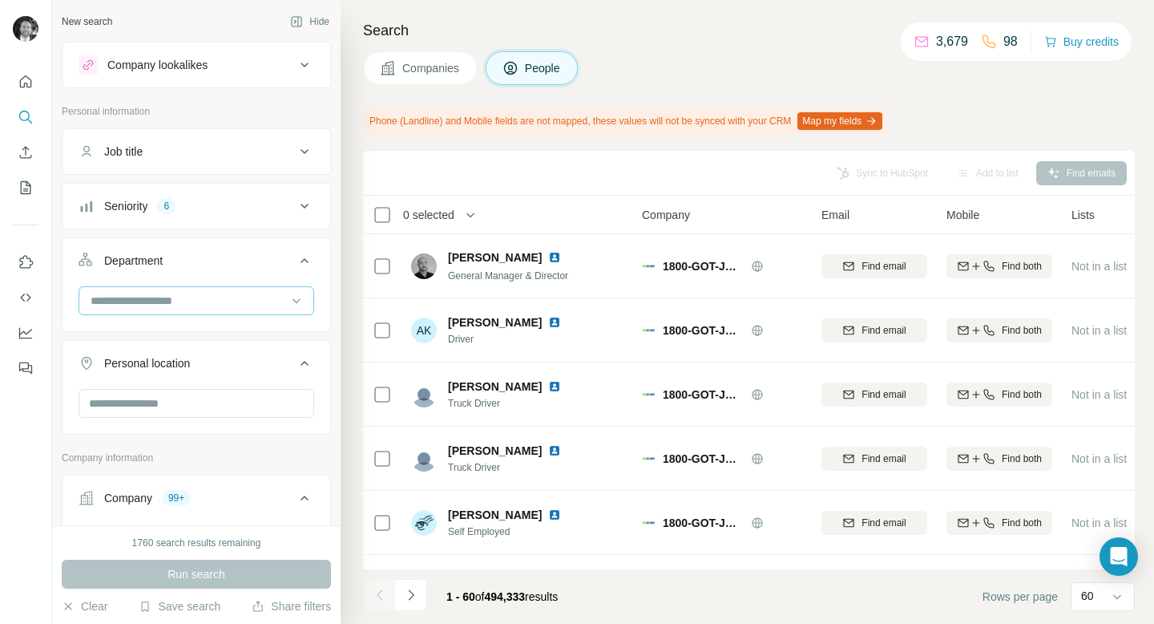
click at [202, 297] on input at bounding box center [188, 301] width 198 height 18
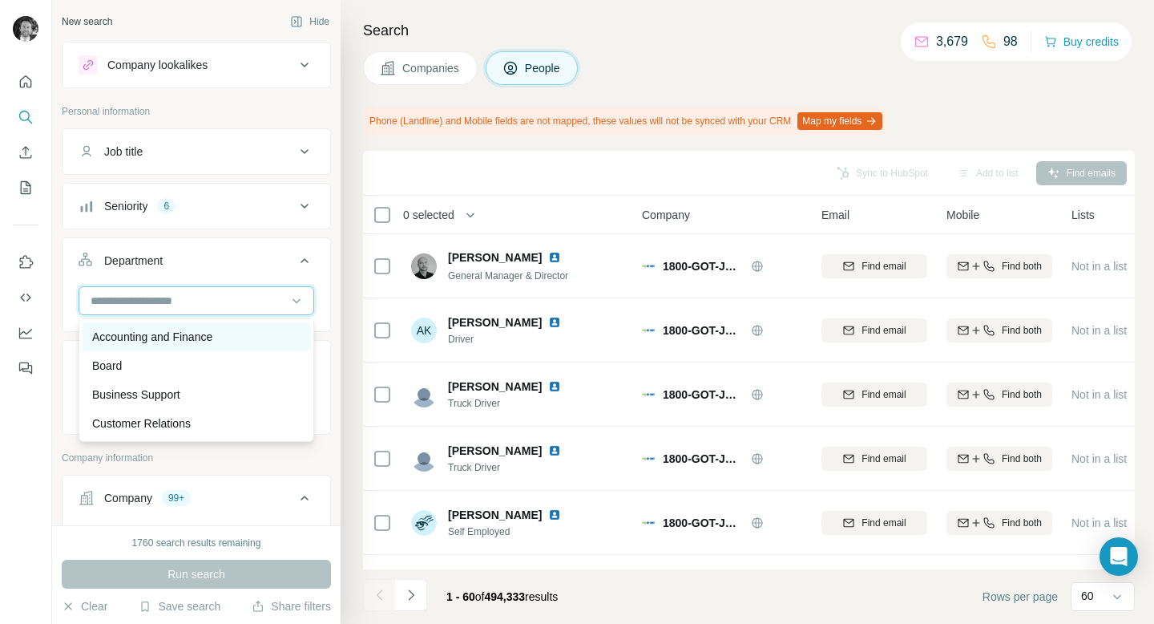
type input "*"
type input "******"
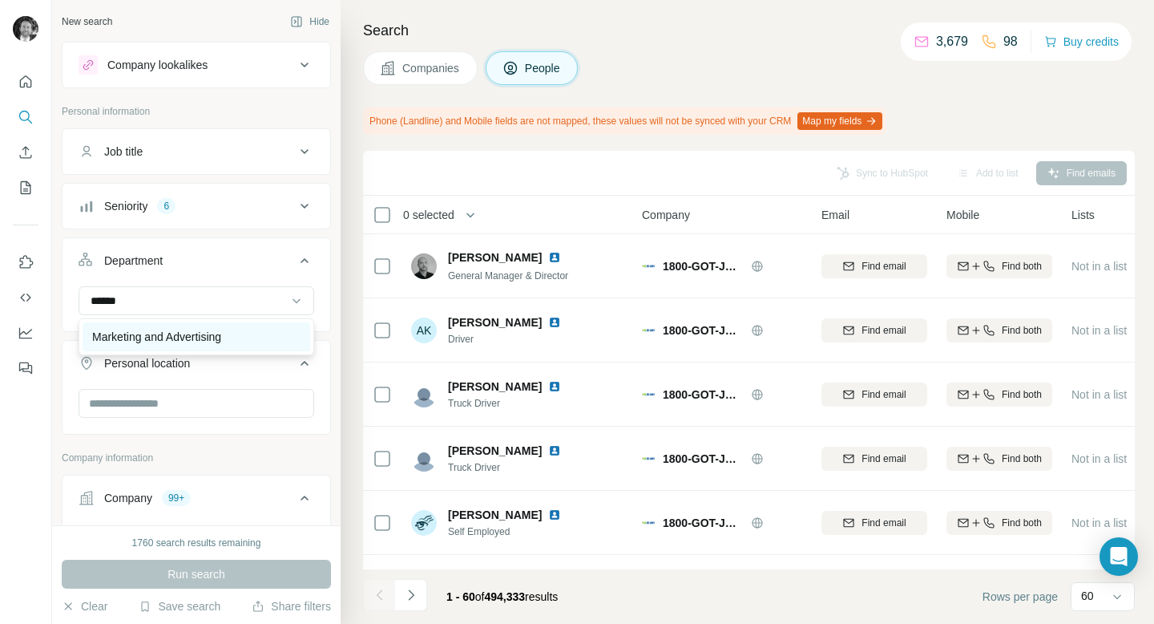
click at [165, 333] on p "Marketing and Advertising" at bounding box center [156, 337] width 129 height 16
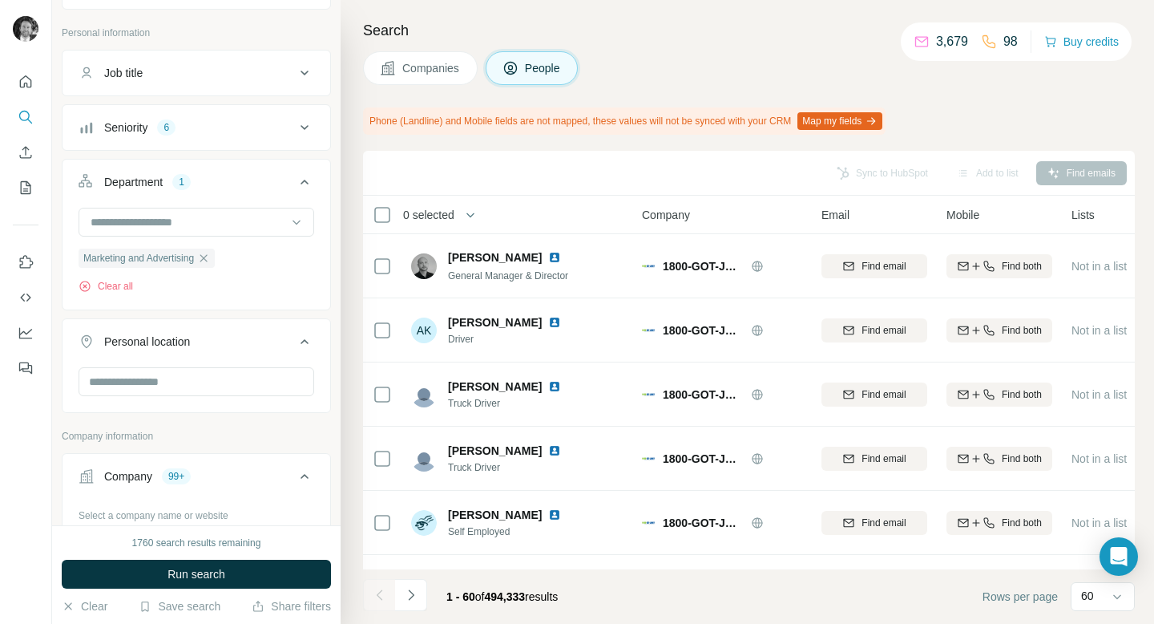
scroll to position [50, 0]
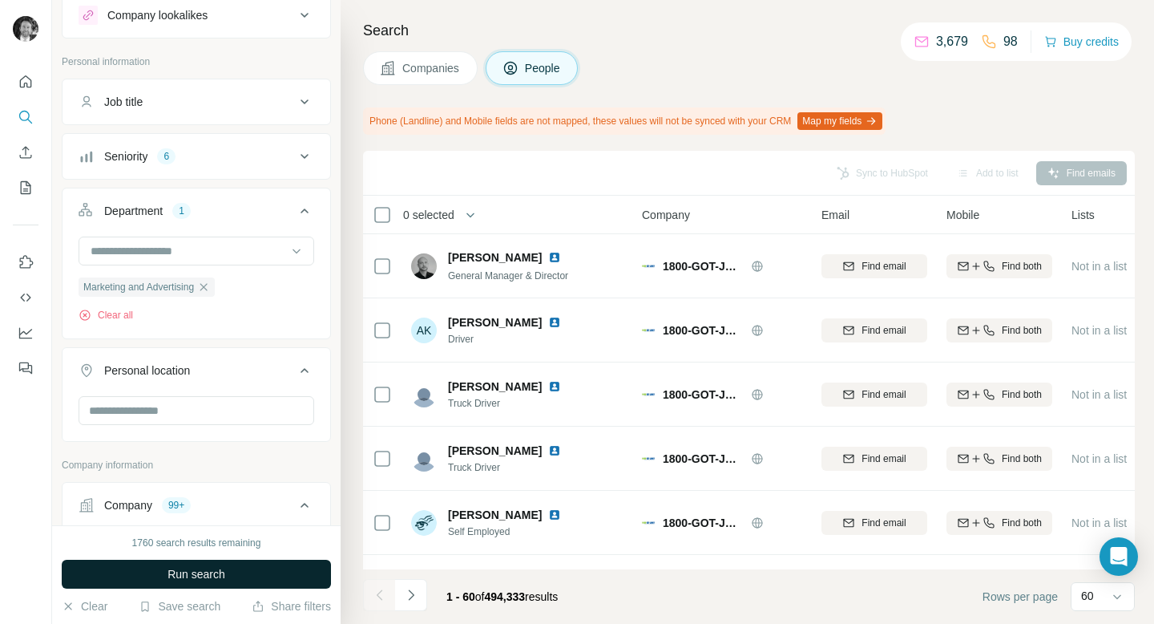
click at [191, 569] on span "Run search" at bounding box center [197, 574] width 58 height 16
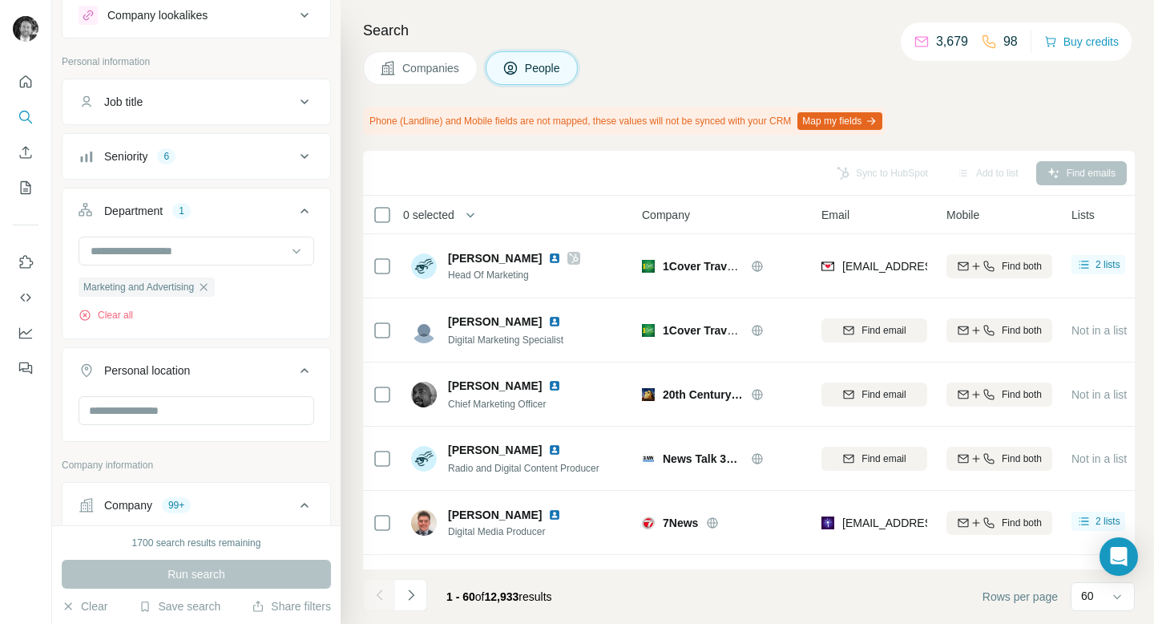
click at [426, 67] on span "Companies" at bounding box center [431, 68] width 59 height 16
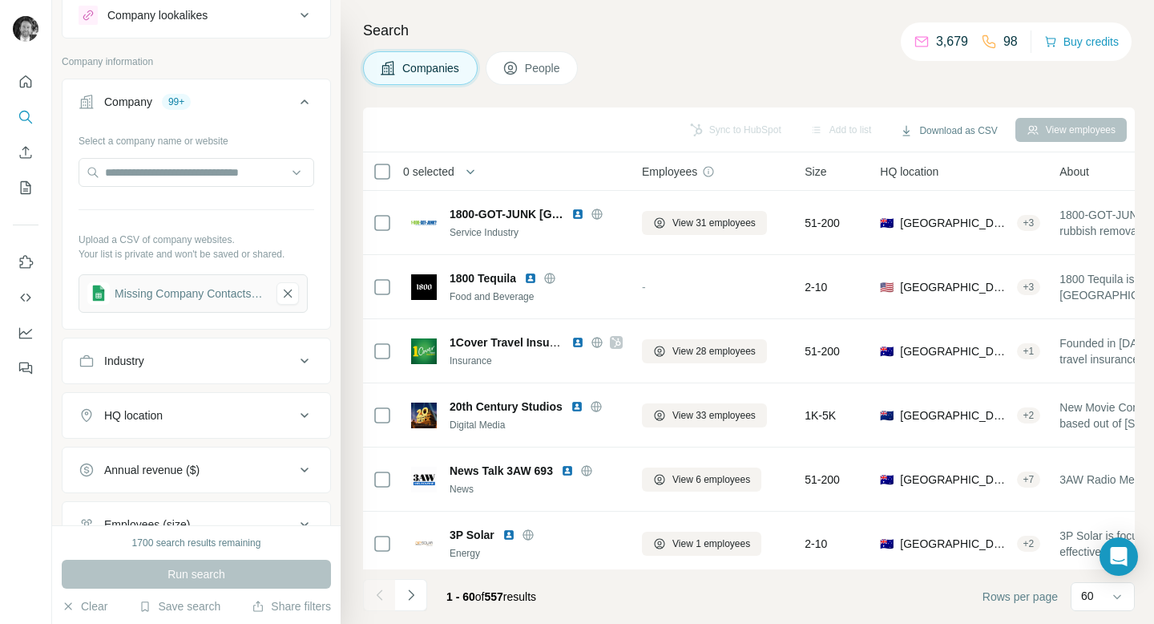
click at [539, 60] on span "People" at bounding box center [543, 68] width 37 height 16
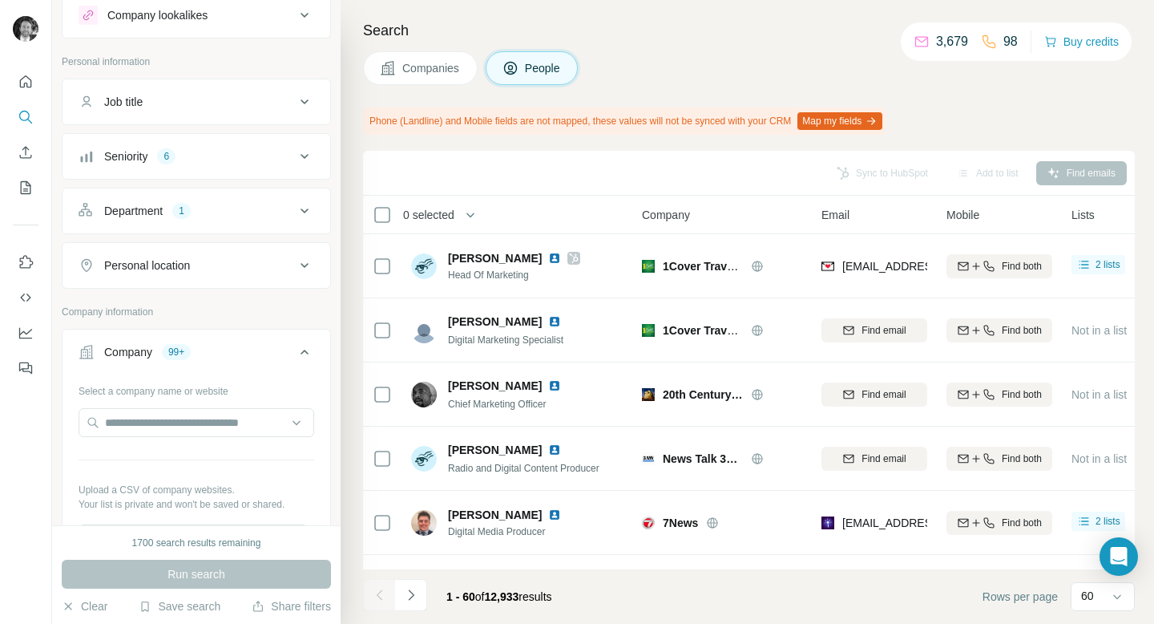
click at [427, 66] on span "Companies" at bounding box center [431, 68] width 59 height 16
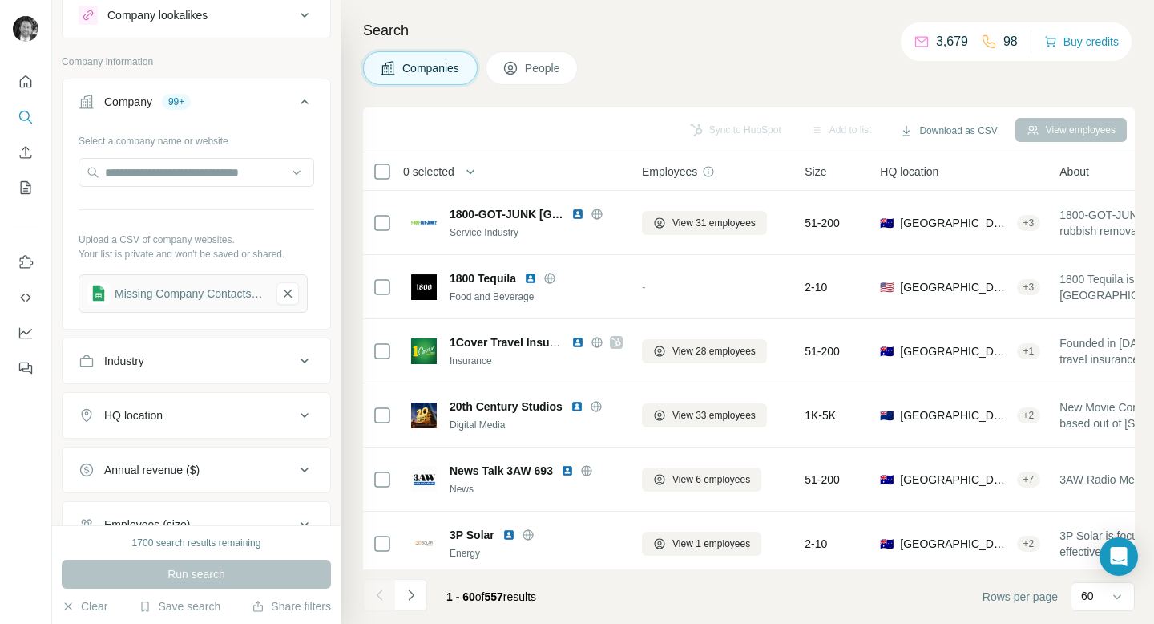
click at [531, 67] on span "People" at bounding box center [543, 68] width 37 height 16
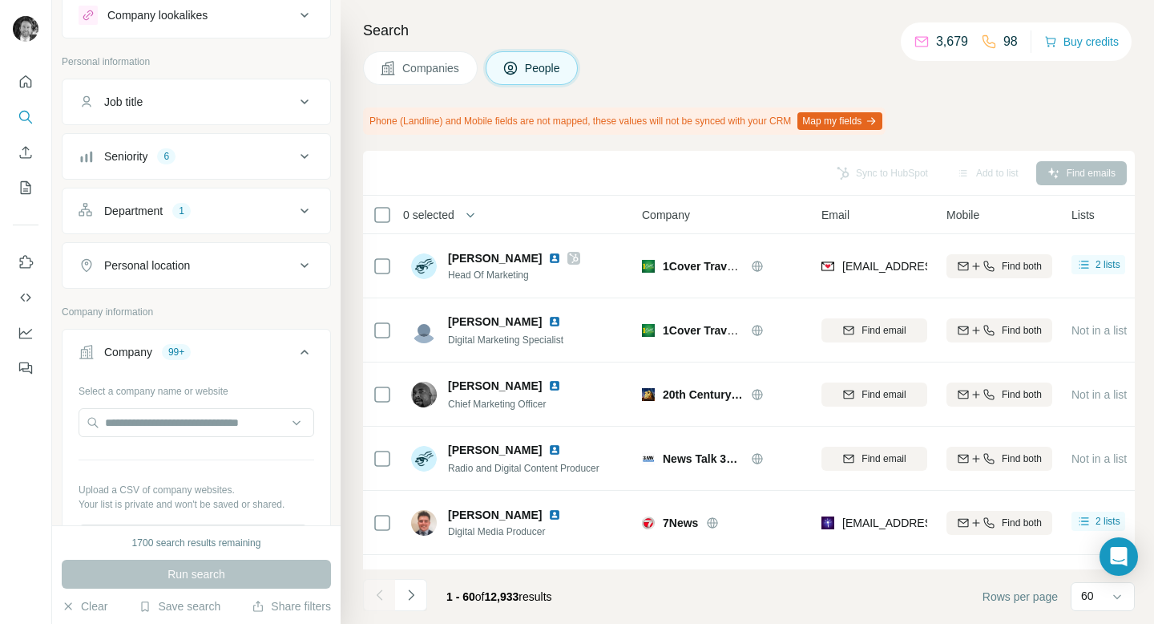
click at [216, 259] on div "Personal location" at bounding box center [187, 265] width 216 height 16
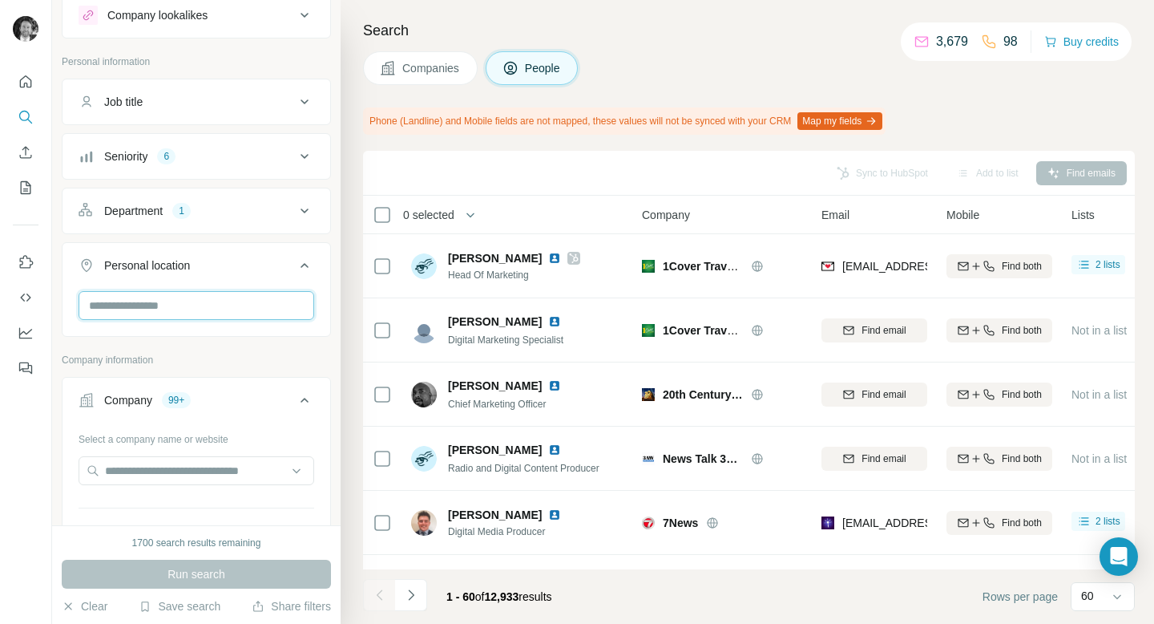
click at [177, 303] on input "text" at bounding box center [197, 305] width 236 height 29
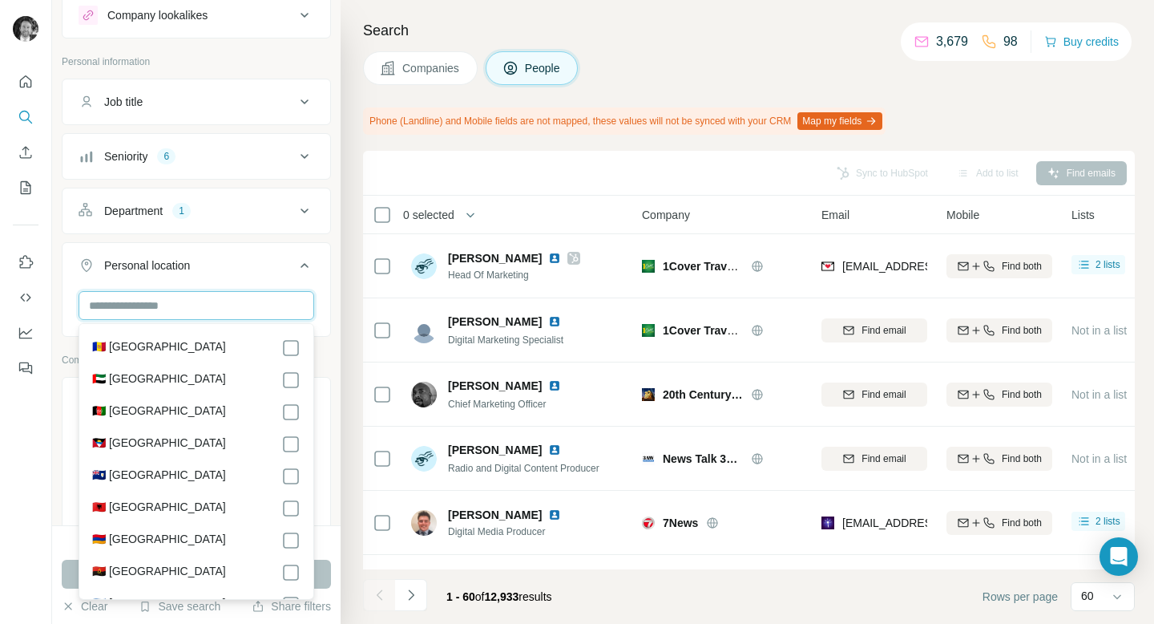
type input "*"
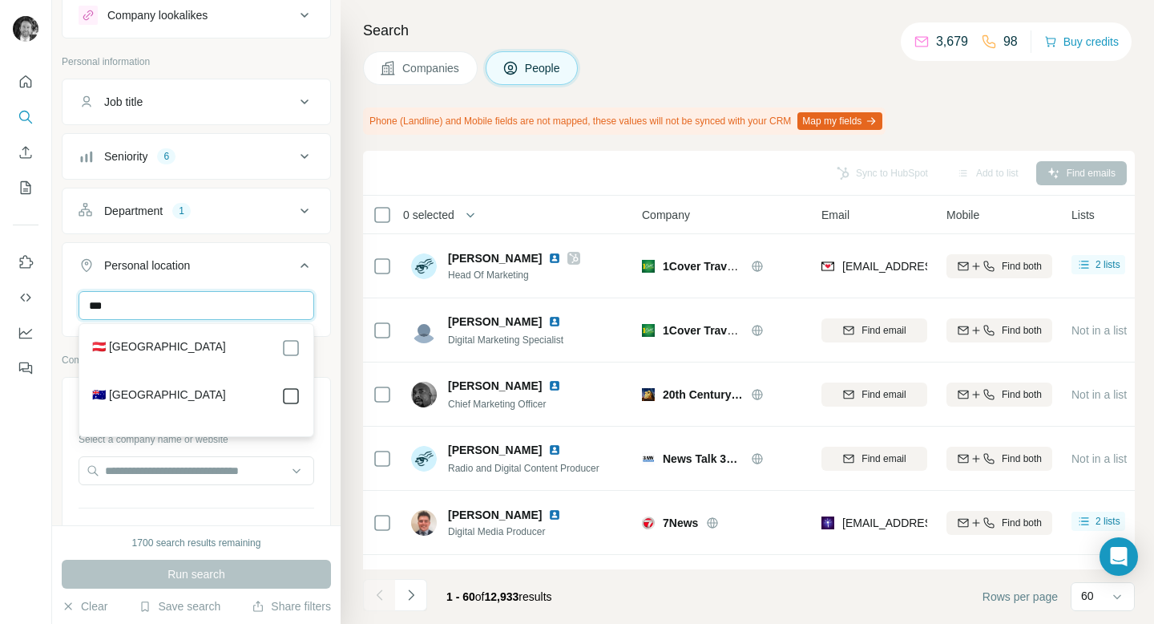
type input "***"
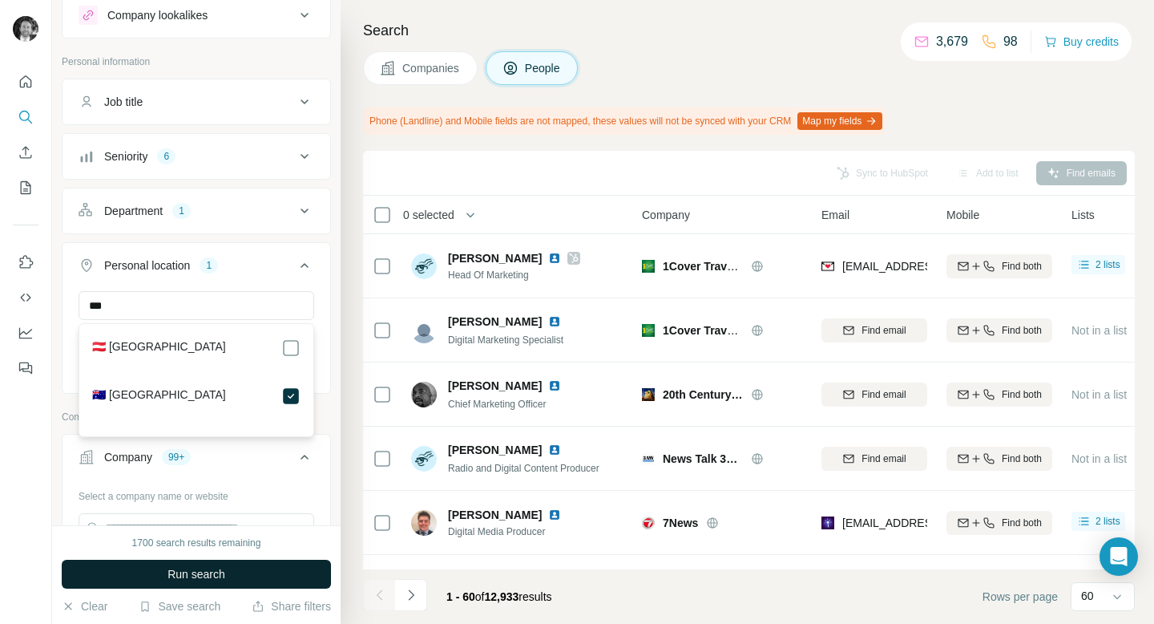
click at [179, 575] on span "Run search" at bounding box center [197, 574] width 58 height 16
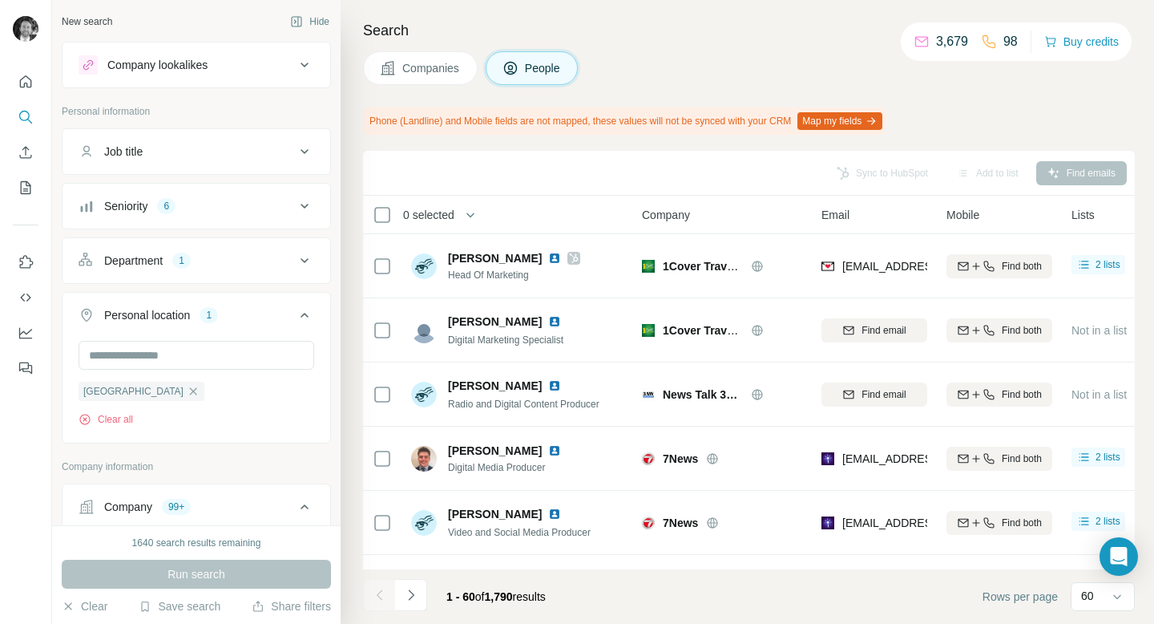
click at [415, 70] on span "Companies" at bounding box center [431, 68] width 59 height 16
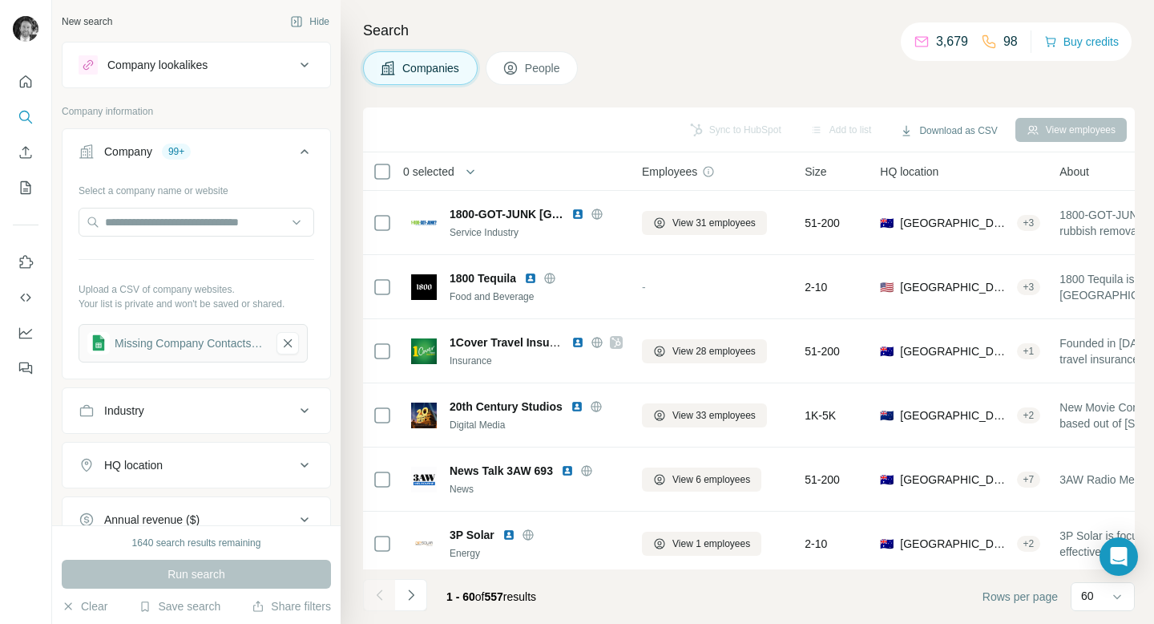
click at [523, 58] on button "People" at bounding box center [532, 68] width 93 height 34
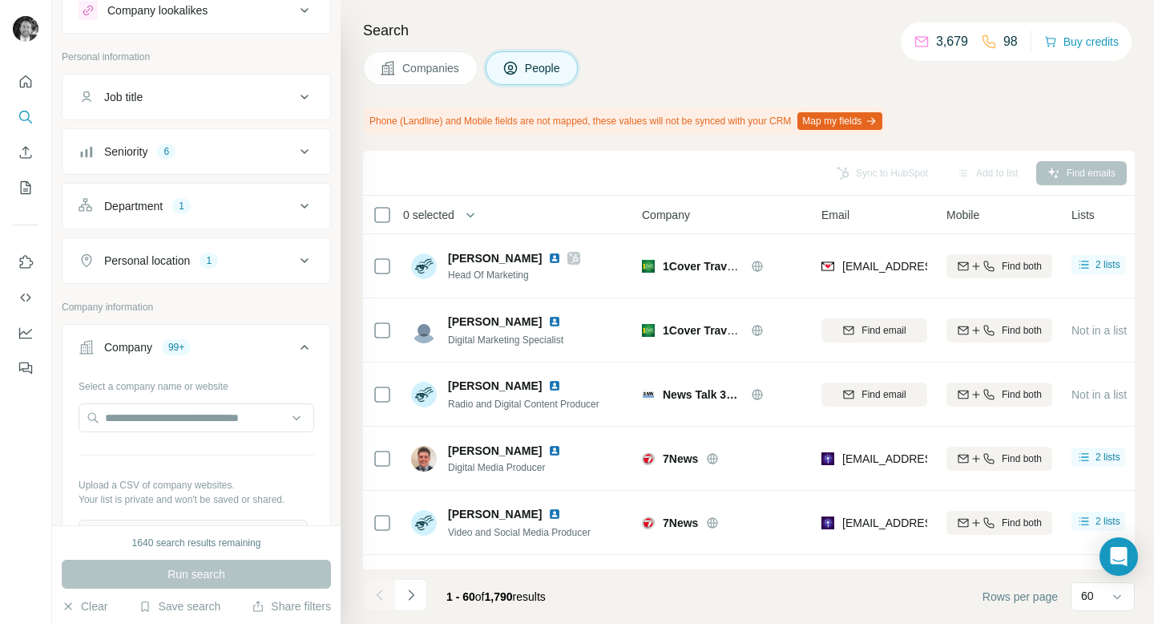
scroll to position [55, 0]
click at [247, 260] on div "Personal location 1" at bounding box center [187, 260] width 216 height 16
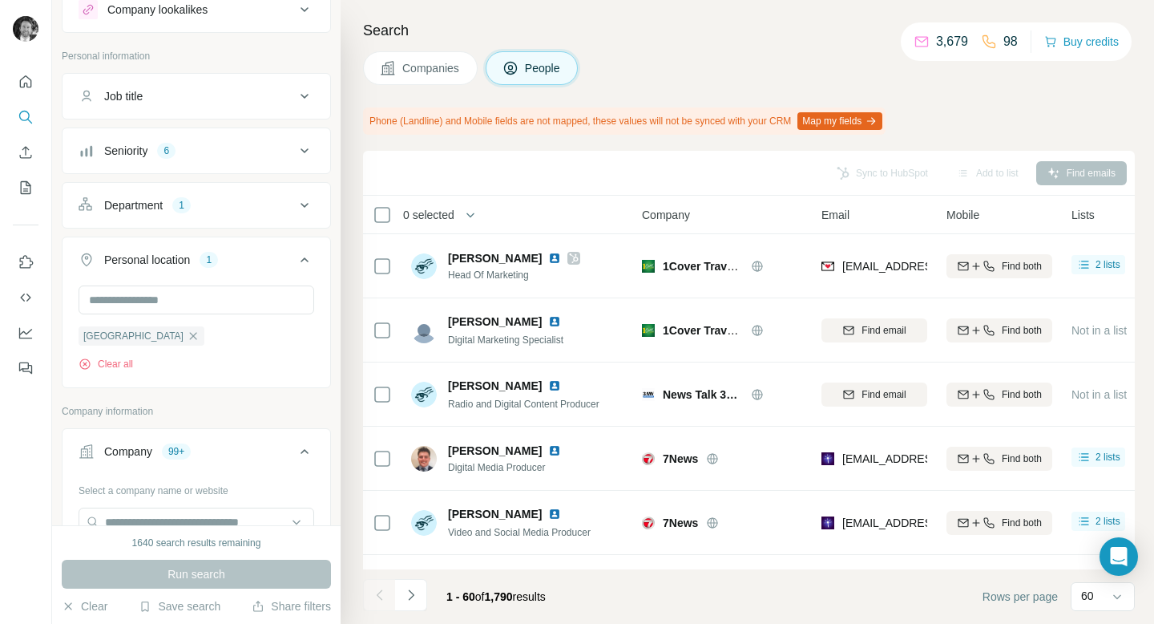
click at [247, 260] on div "Personal location 1" at bounding box center [187, 260] width 216 height 16
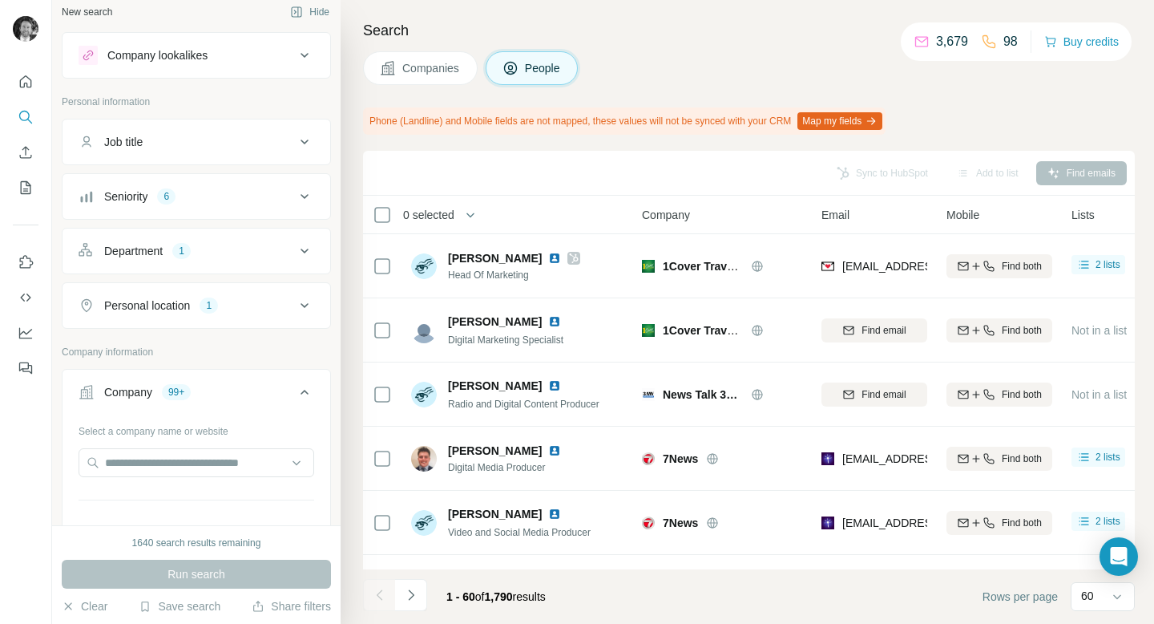
scroll to position [9, 0]
